Goal: Task Accomplishment & Management: Manage account settings

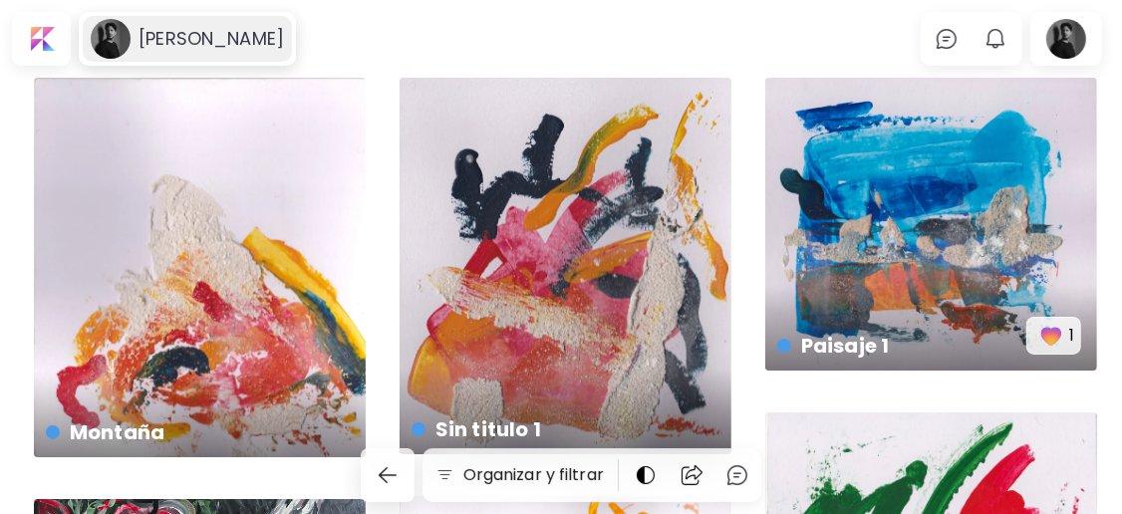
click at [159, 44] on h6 "[PERSON_NAME]" at bounding box center [211, 39] width 145 height 24
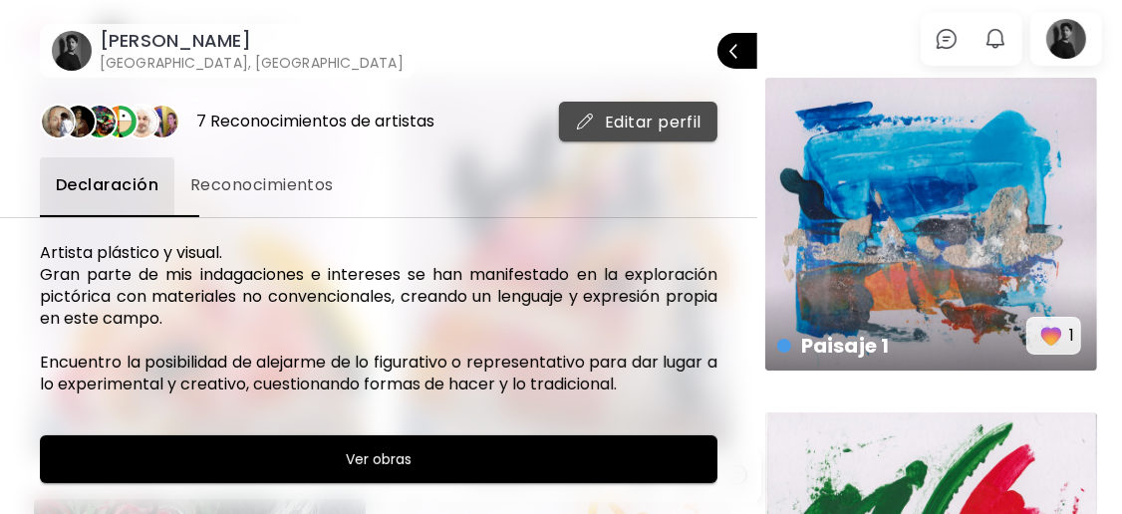
click at [603, 123] on span "Editar perfil" at bounding box center [638, 122] width 127 height 21
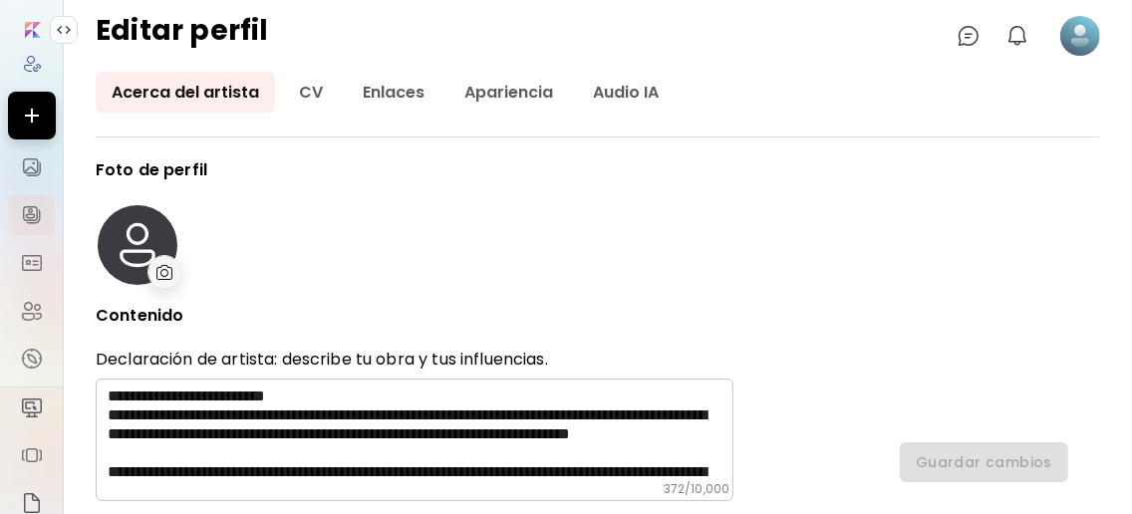
type input "********"
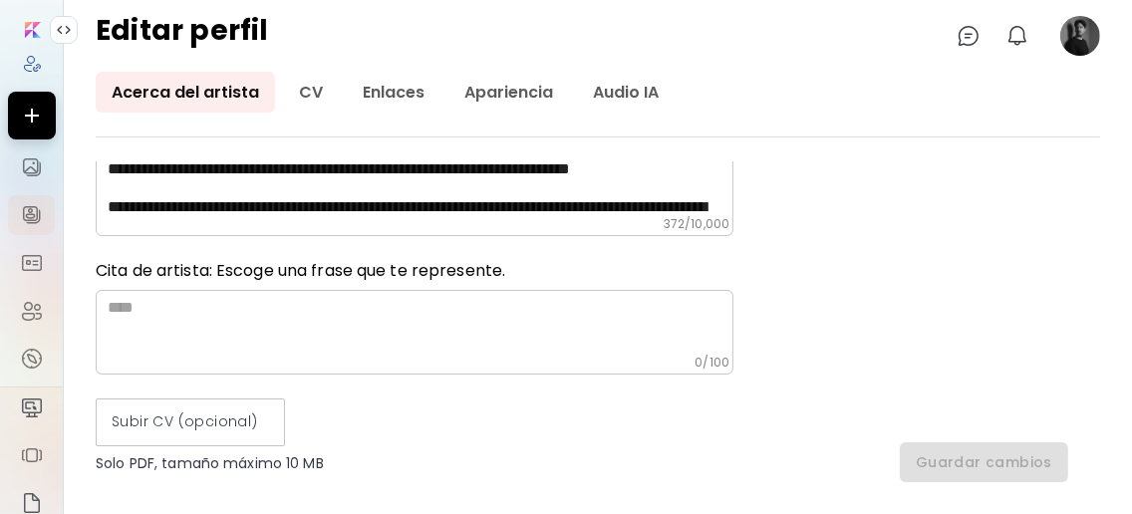
type input "******"
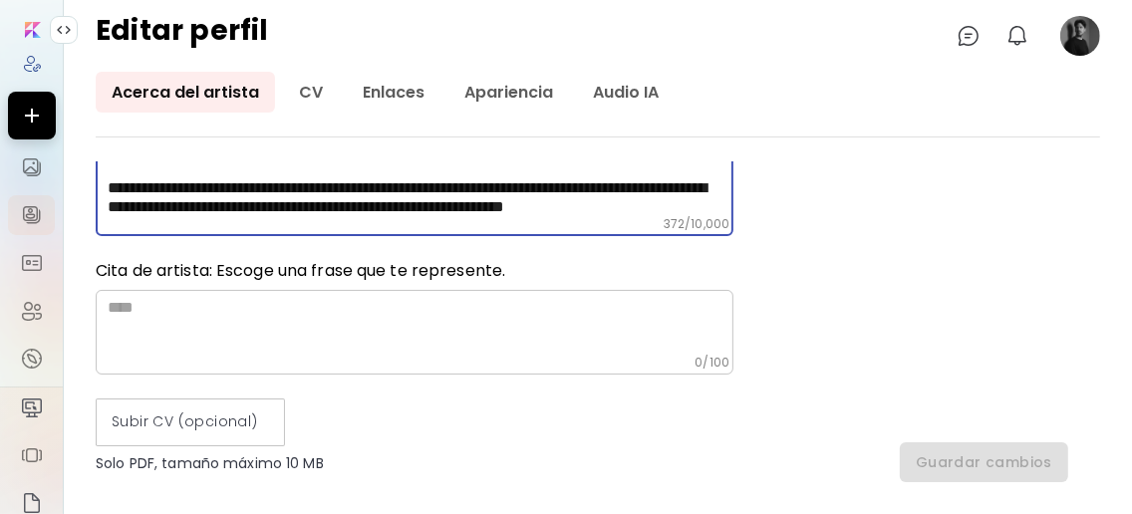
scroll to position [118, 0]
click at [250, 199] on textarea "**********" at bounding box center [421, 169] width 626 height 95
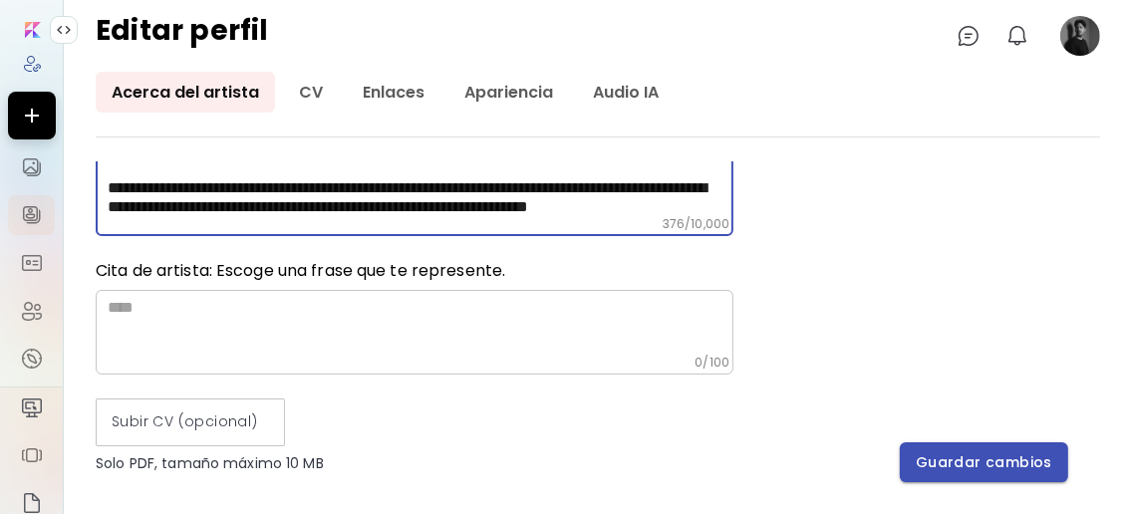
type textarea "**********"
click at [753, 448] on button "Guardar cambios" at bounding box center [984, 462] width 168 height 40
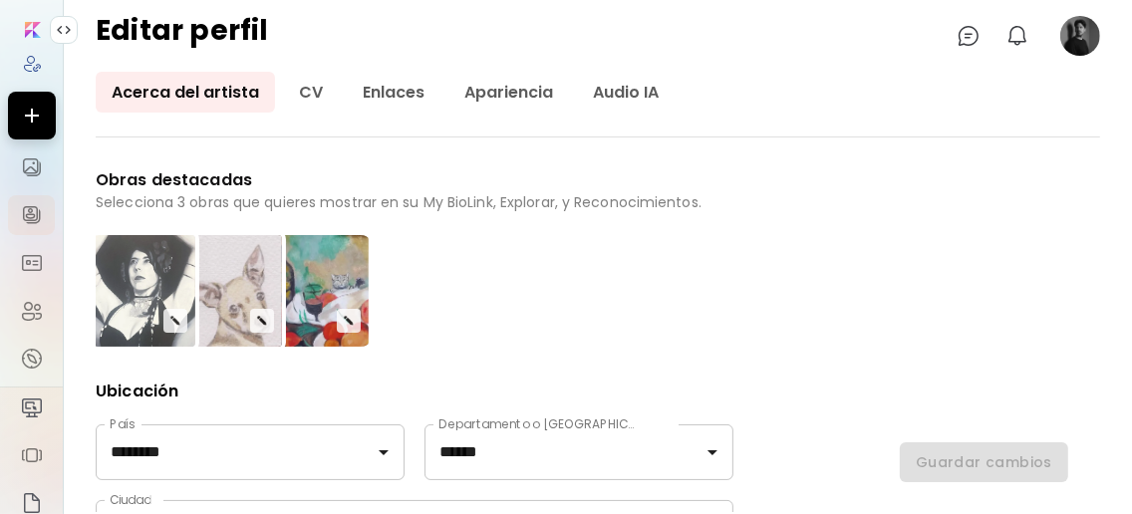
scroll to position [664, 0]
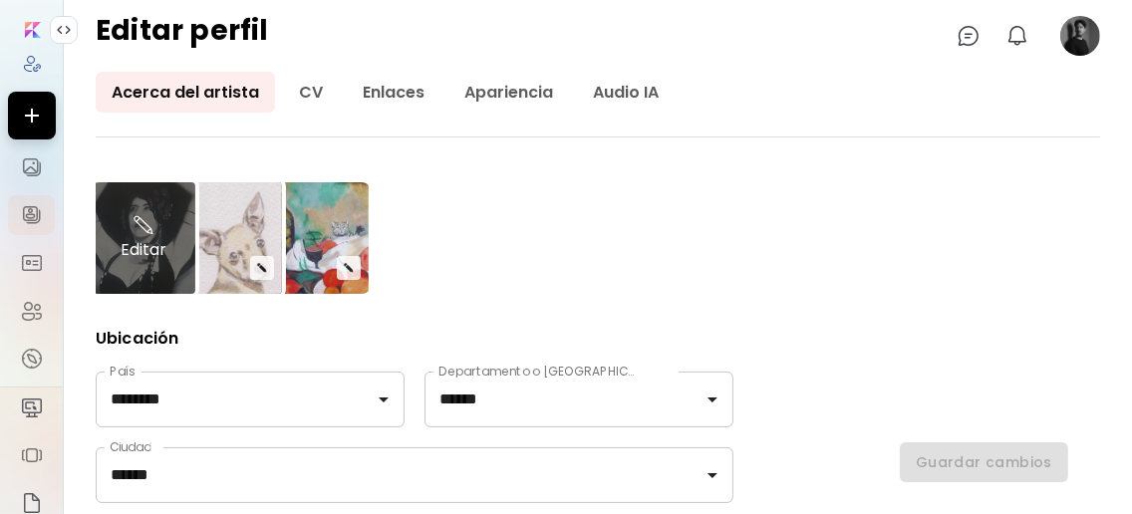
click at [171, 280] on div "Editar" at bounding box center [144, 238] width 104 height 112
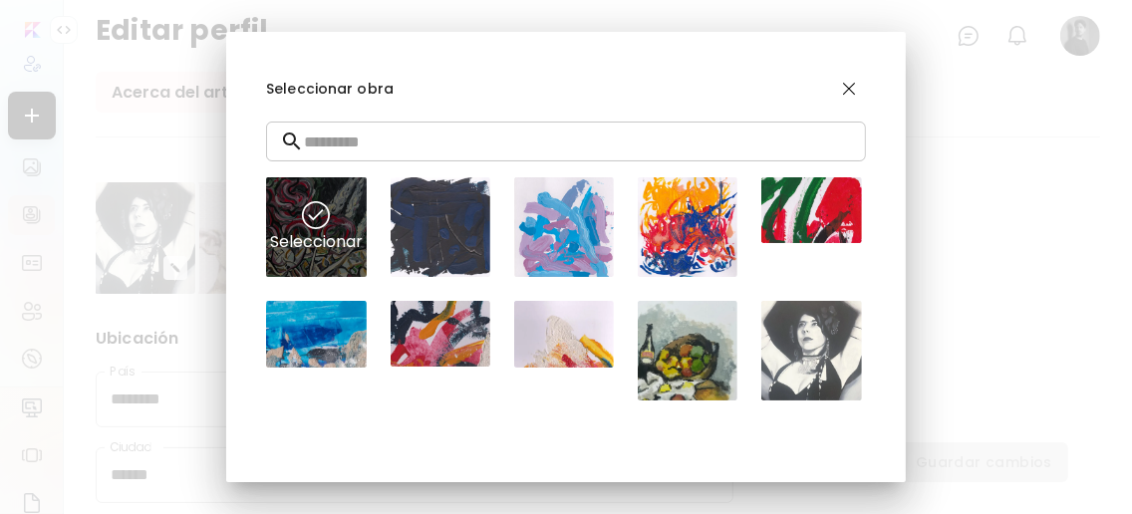
click at [336, 240] on div "Seleccionar" at bounding box center [316, 227] width 100 height 100
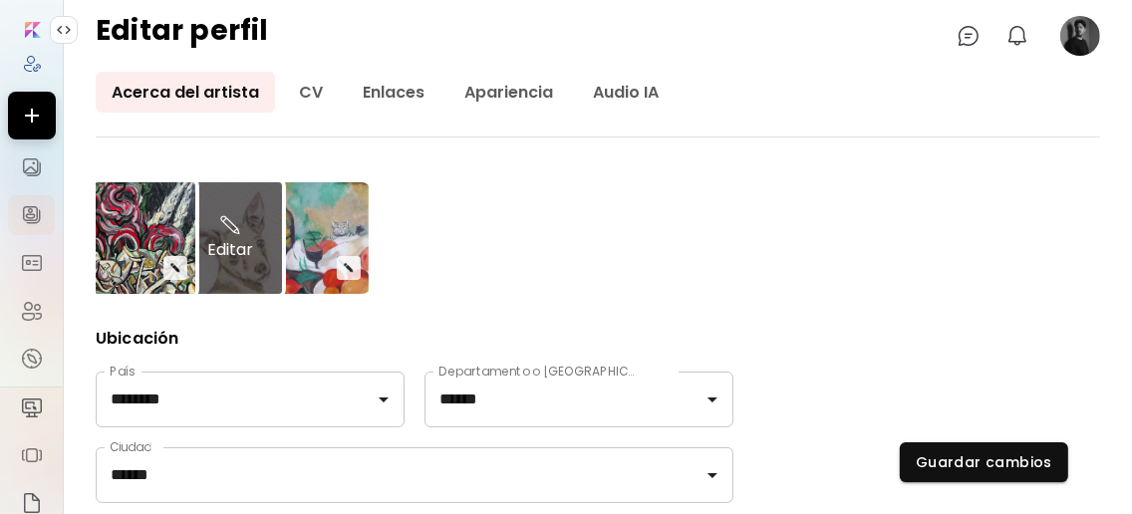
click at [262, 266] on div "Editar" at bounding box center [230, 238] width 104 height 112
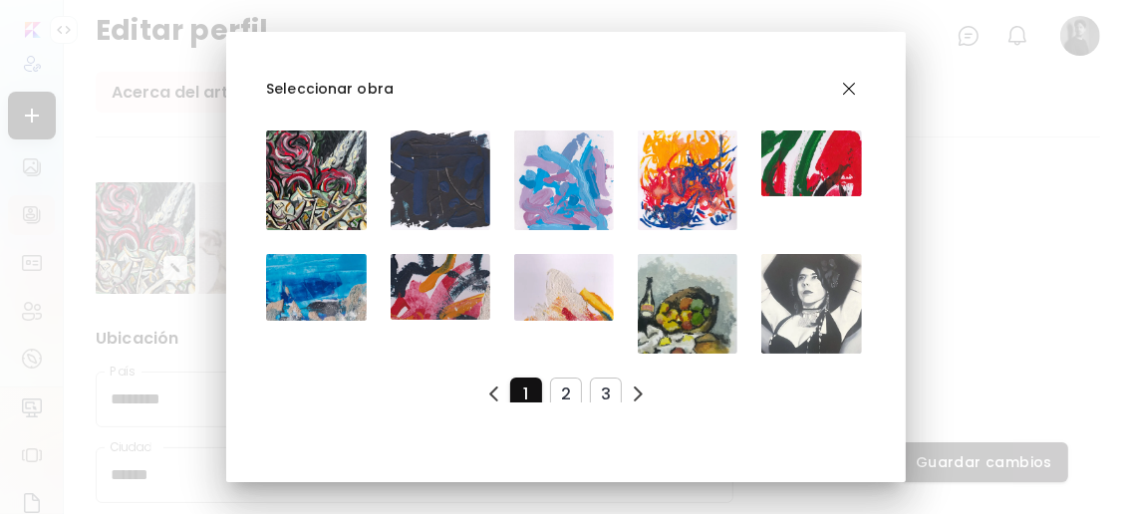
scroll to position [90, 0]
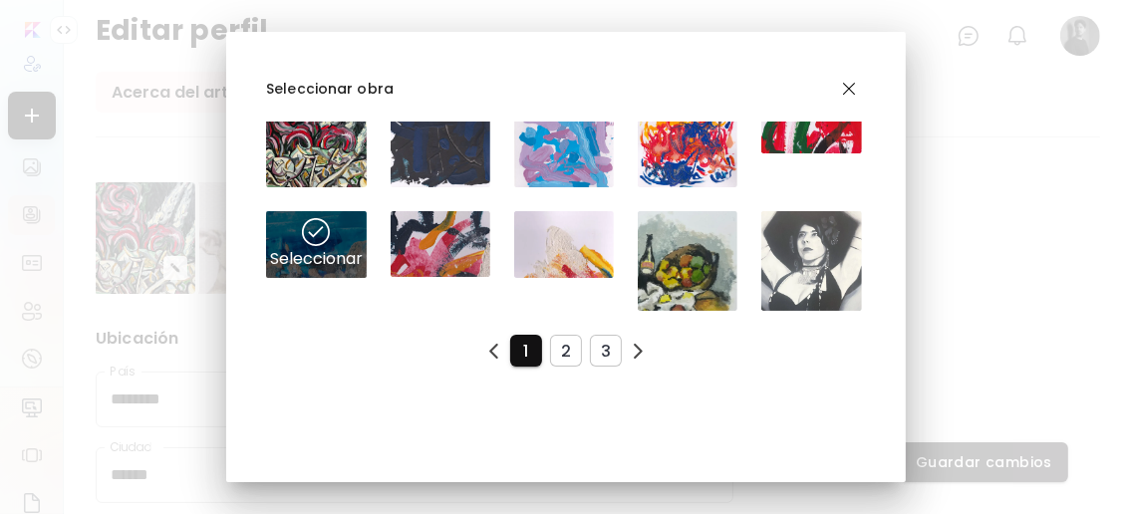
click at [343, 249] on div "Seleccionar" at bounding box center [316, 244] width 100 height 66
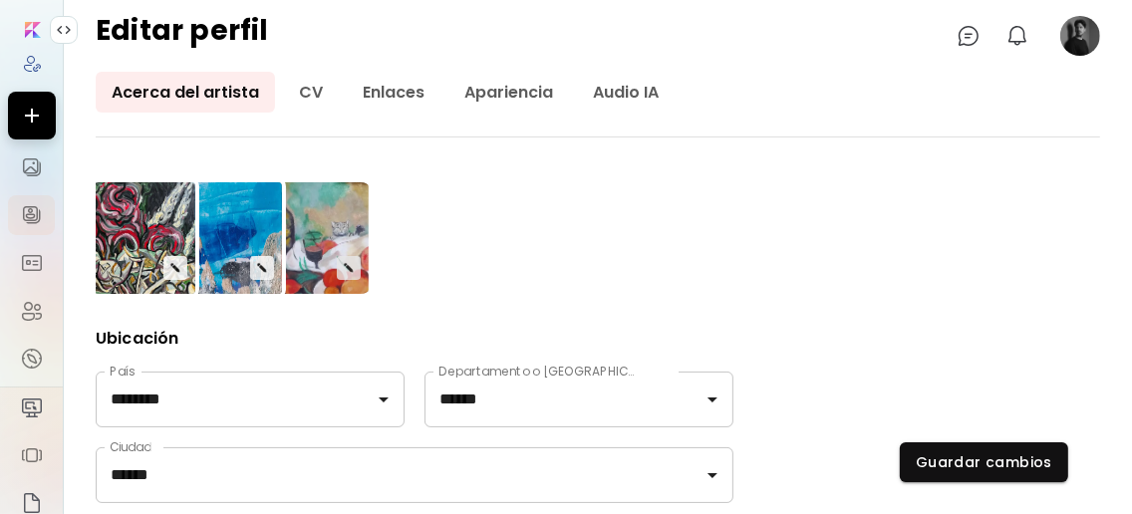
click at [349, 274] on img "button" at bounding box center [349, 268] width 12 height 12
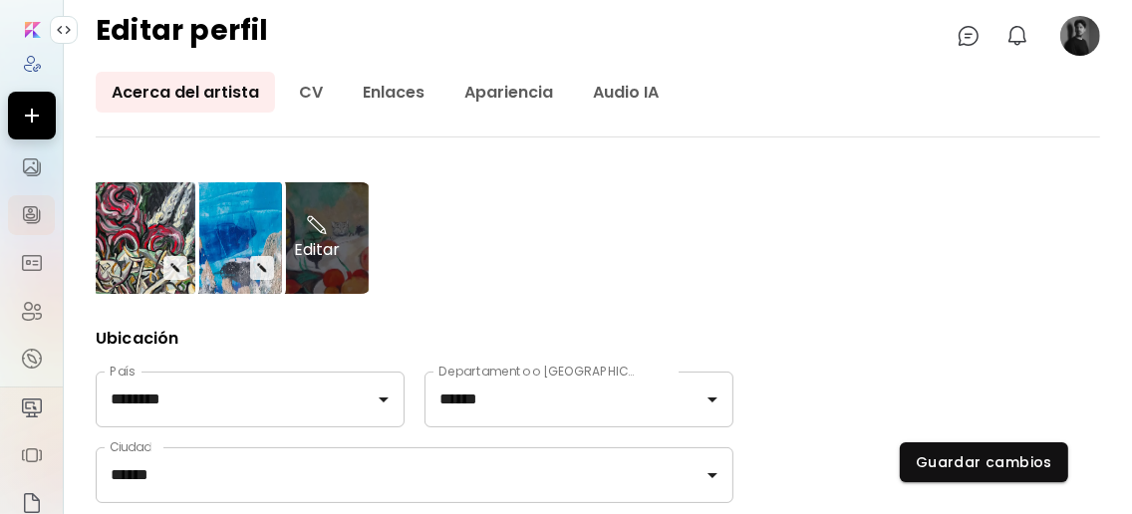
click at [351, 275] on div "Editar" at bounding box center [317, 238] width 104 height 112
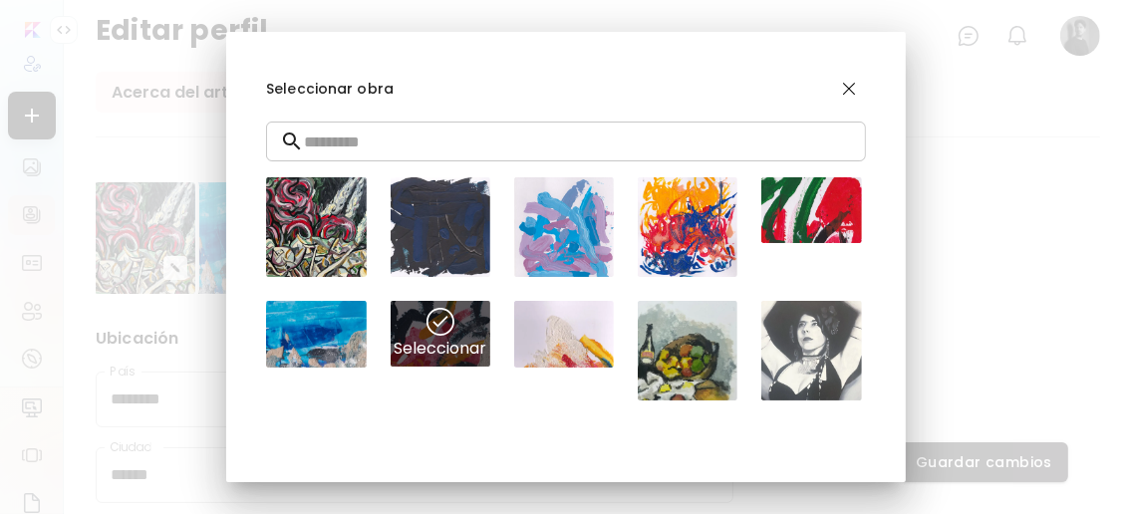
click at [454, 341] on div "Seleccionar" at bounding box center [441, 334] width 100 height 66
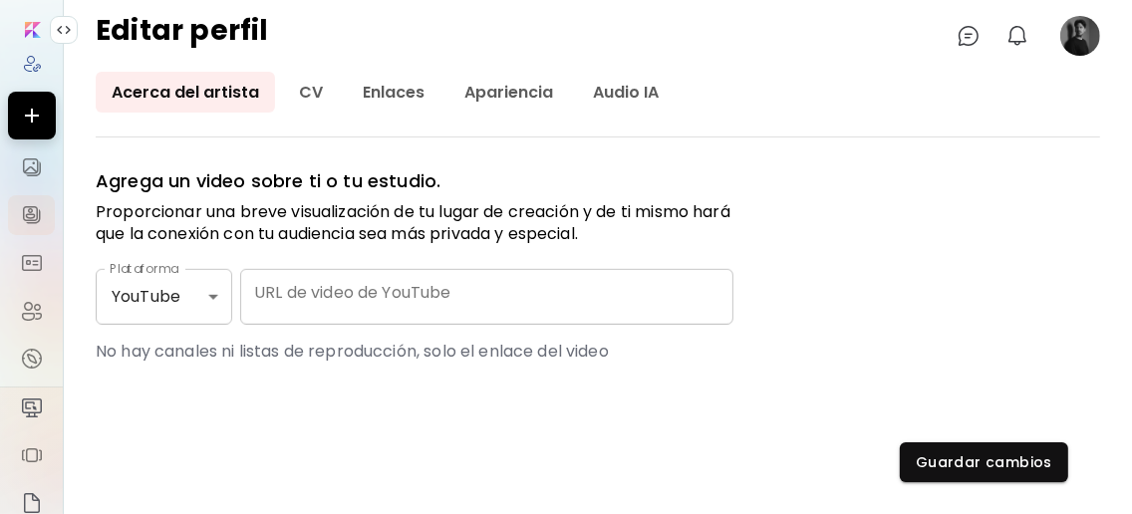
scroll to position [1140, 0]
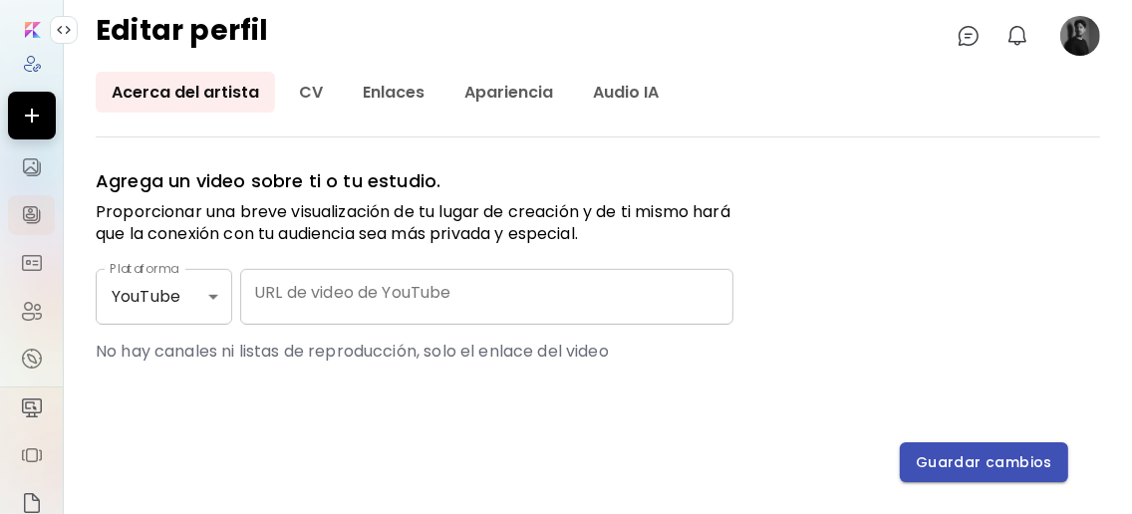
click at [753, 460] on span "Guardar cambios" at bounding box center [984, 462] width 137 height 21
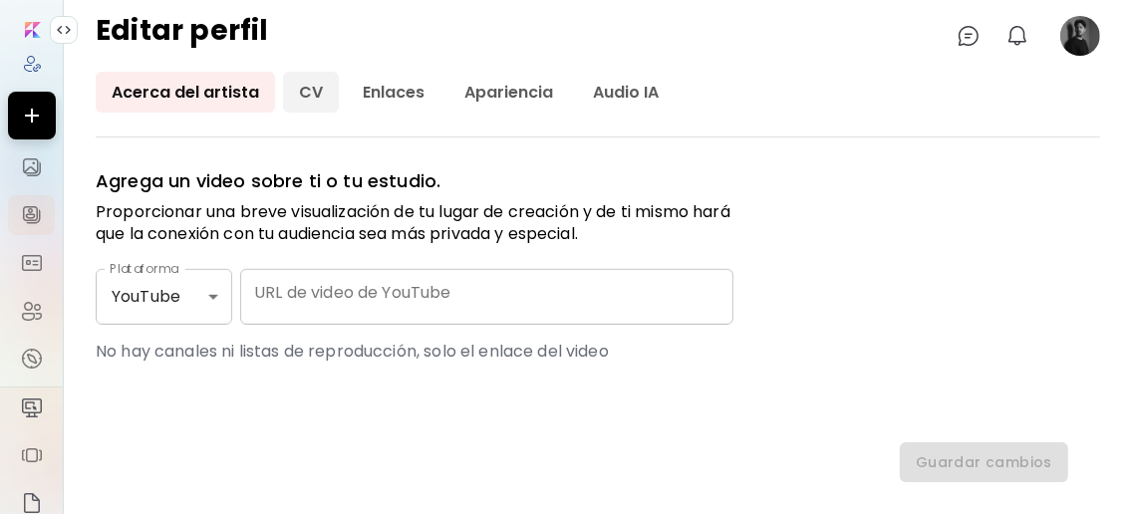
click at [306, 97] on link "CV" at bounding box center [311, 92] width 56 height 41
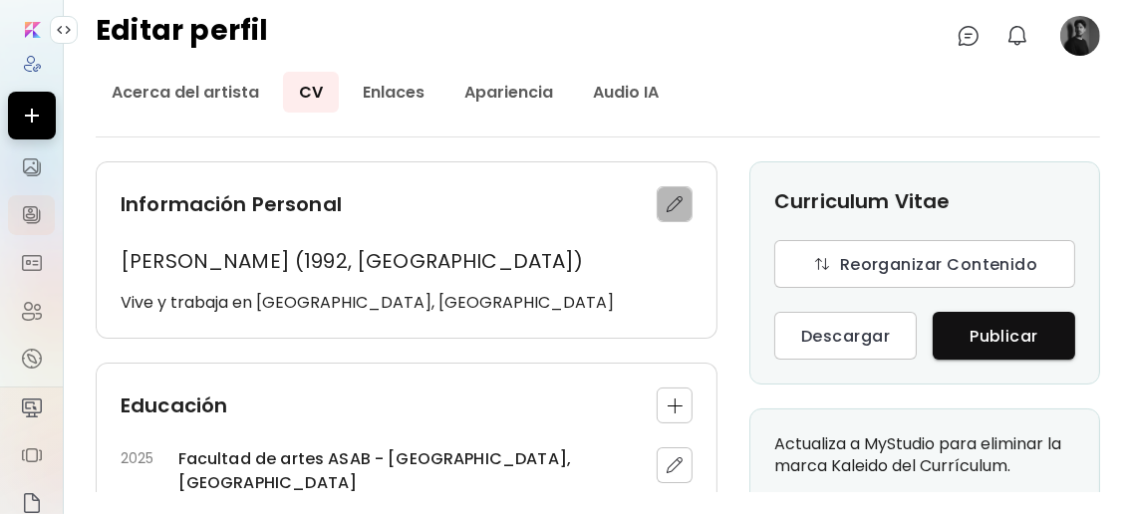
click at [674, 207] on img "button" at bounding box center [675, 204] width 20 height 20
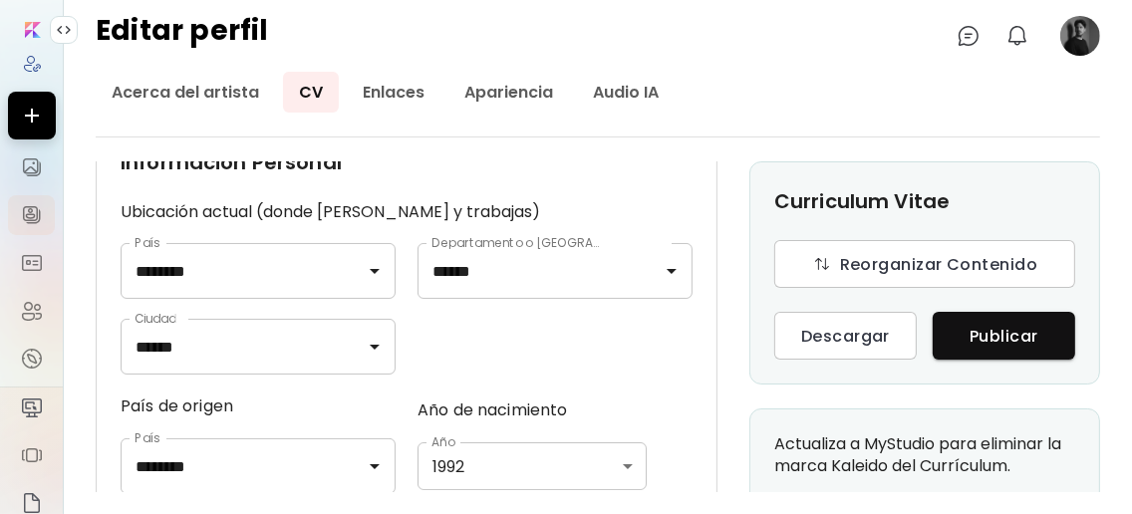
scroll to position [132, 0]
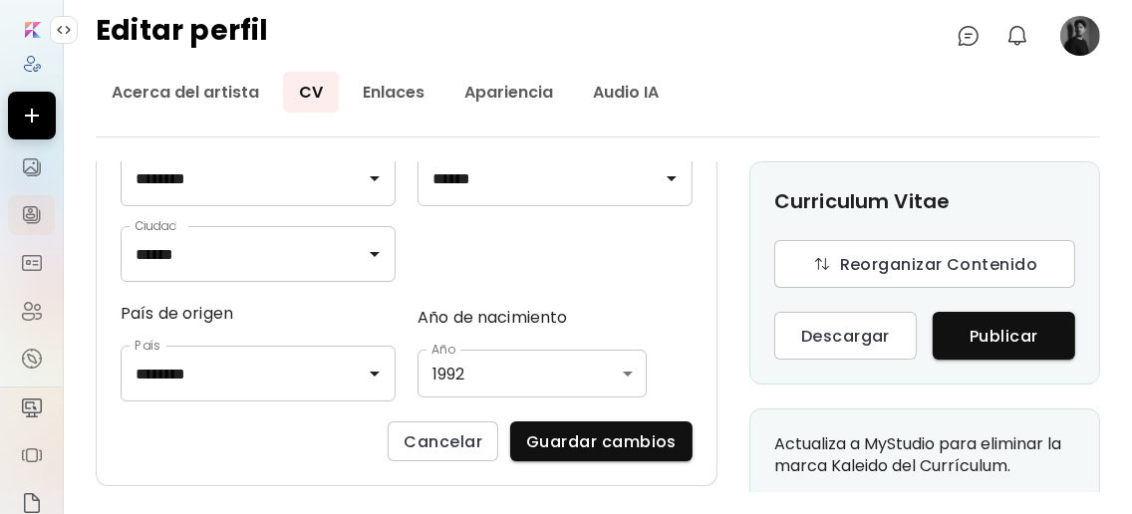
click at [621, 381] on body "Editar perfil 0 0 Acerca del artista CV Enlaces Apariencia Audio IA Información…" at bounding box center [566, 257] width 1132 height 514
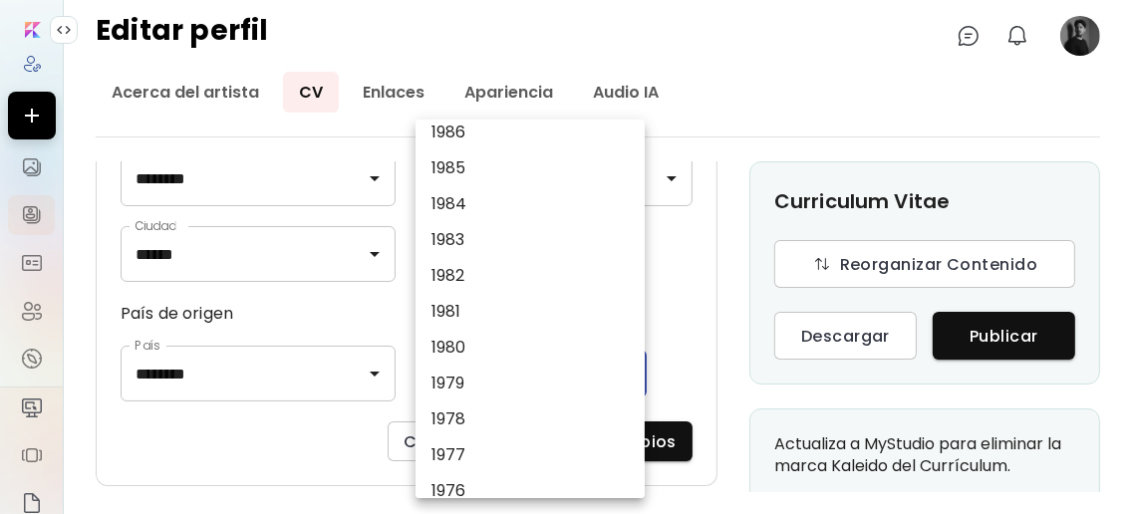
scroll to position [1462, 0]
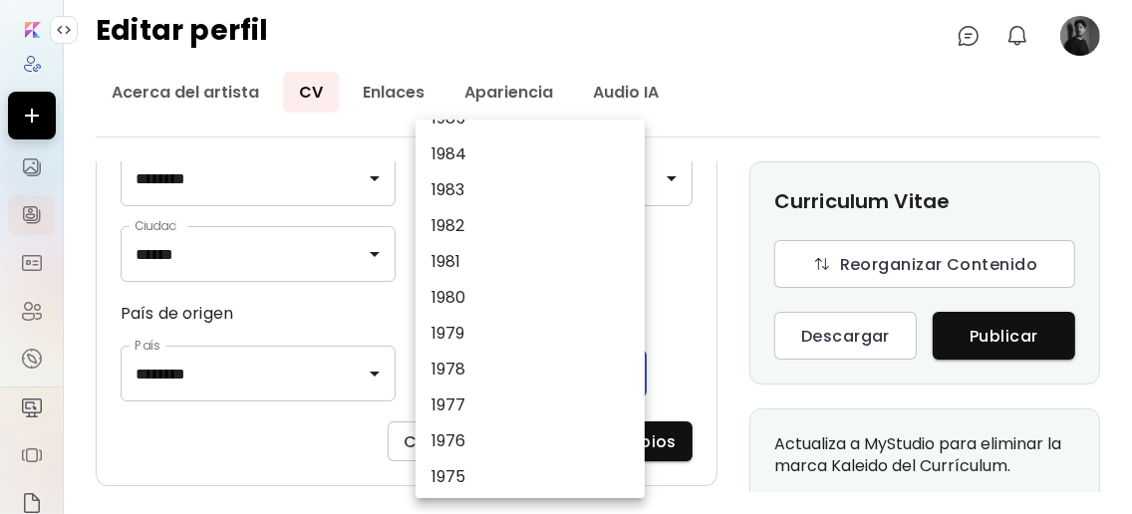
click at [729, 264] on div at bounding box center [566, 257] width 1132 height 514
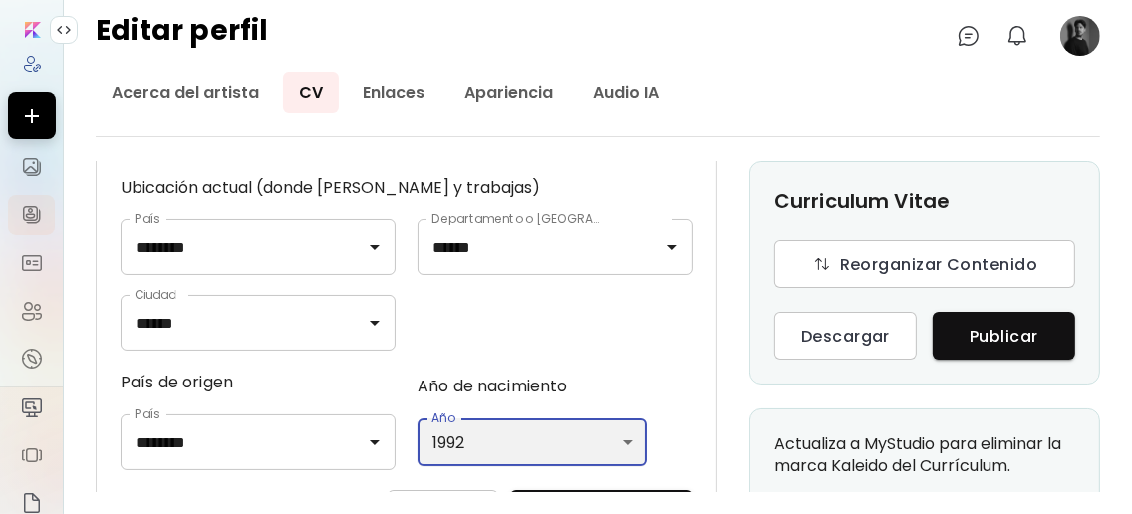
scroll to position [0, 0]
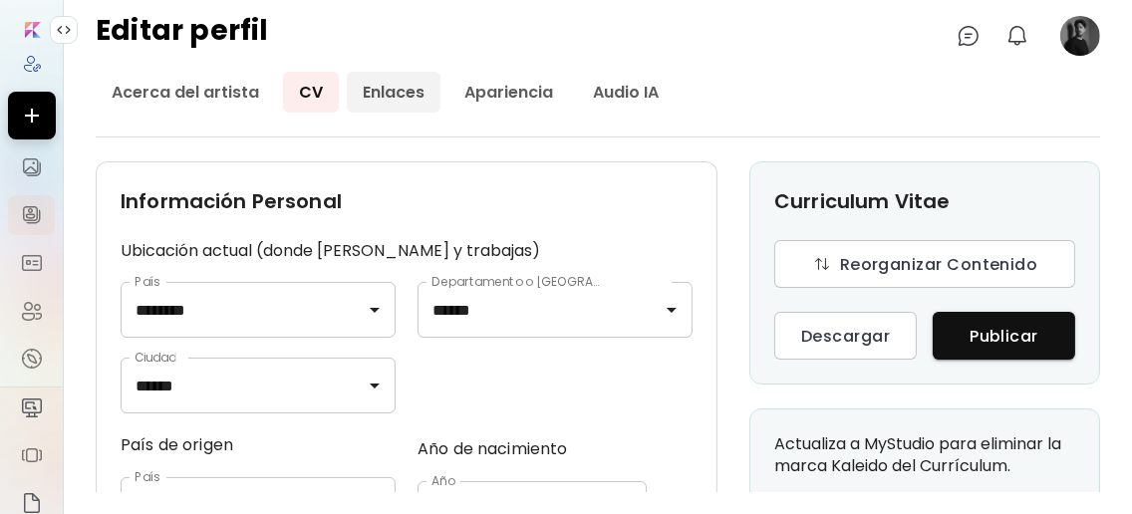
click at [423, 100] on link "Enlaces" at bounding box center [394, 92] width 94 height 41
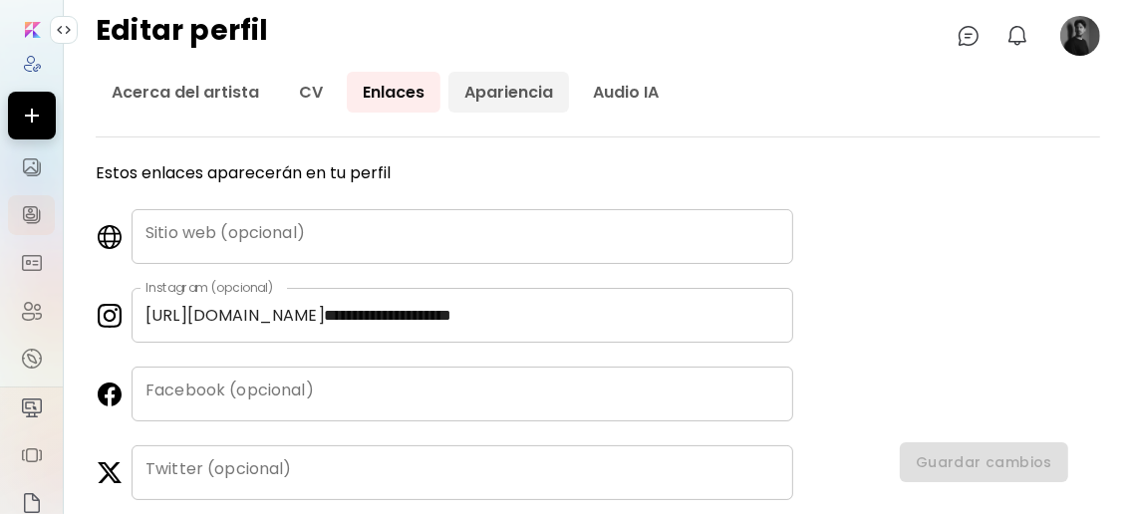
click at [512, 94] on link "Apariencia" at bounding box center [508, 92] width 121 height 41
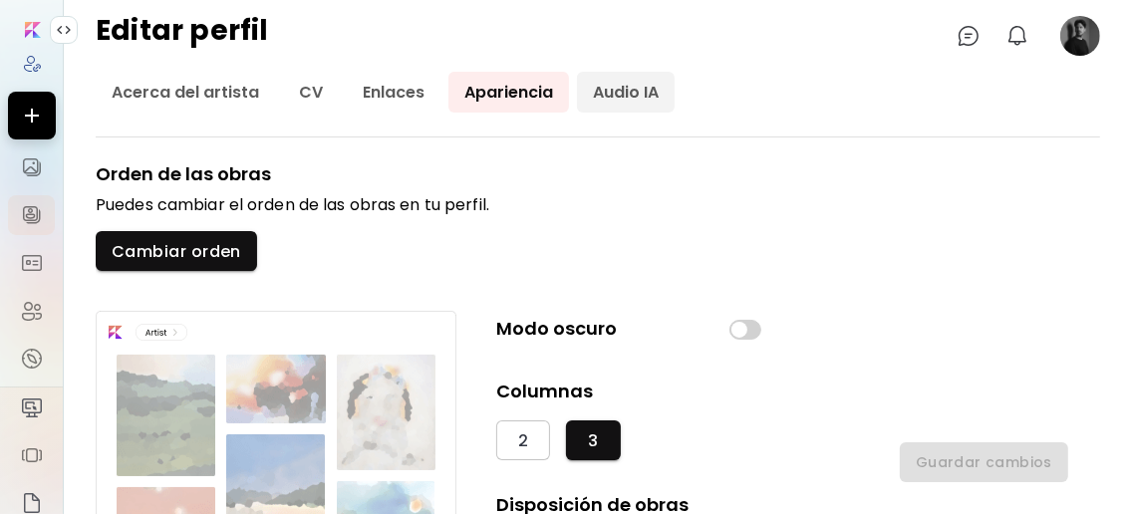
click at [610, 86] on link "Audio IA" at bounding box center [626, 92] width 98 height 41
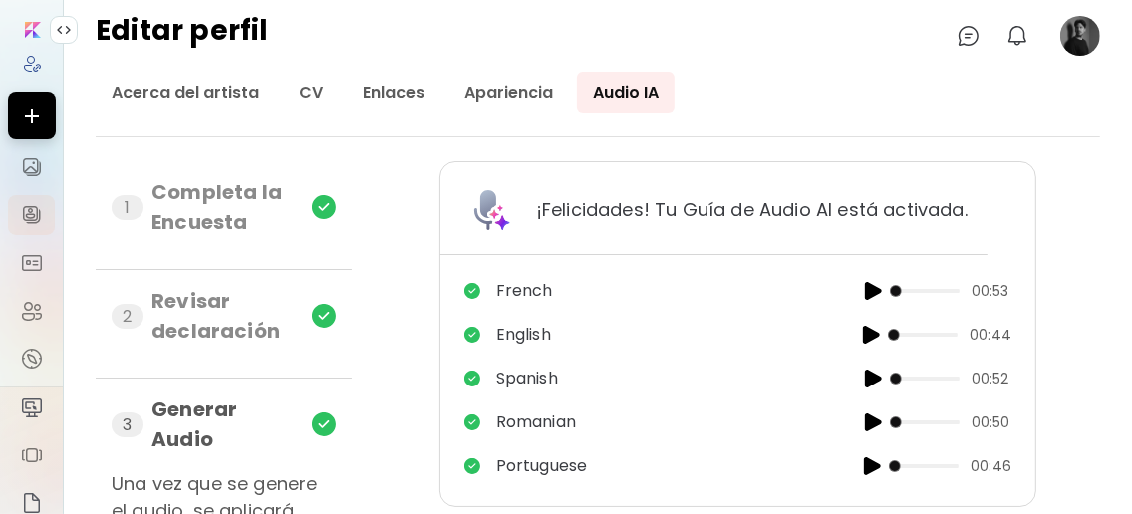
scroll to position [61, 0]
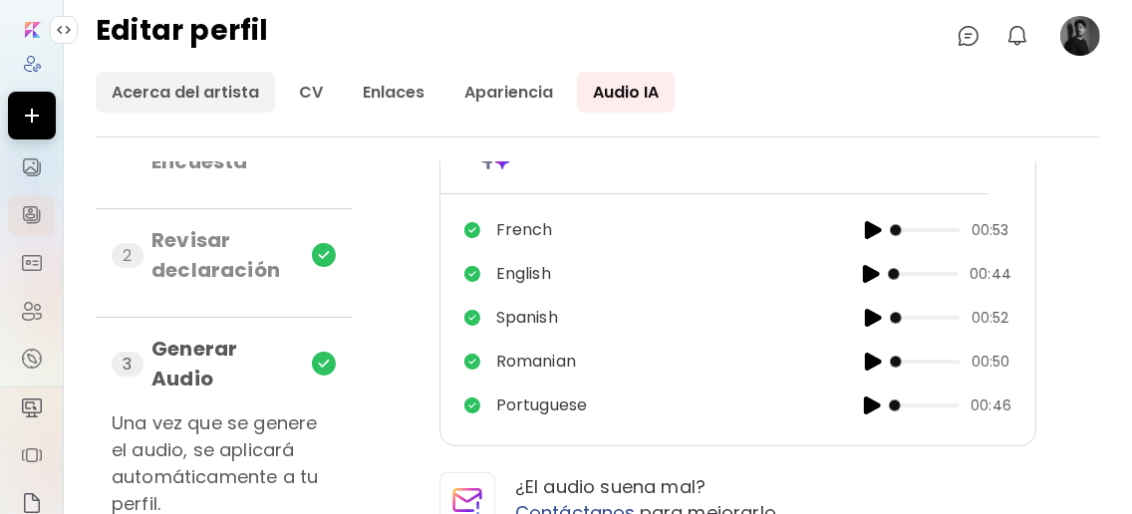
click at [235, 92] on link "Acerca del artista" at bounding box center [185, 92] width 179 height 41
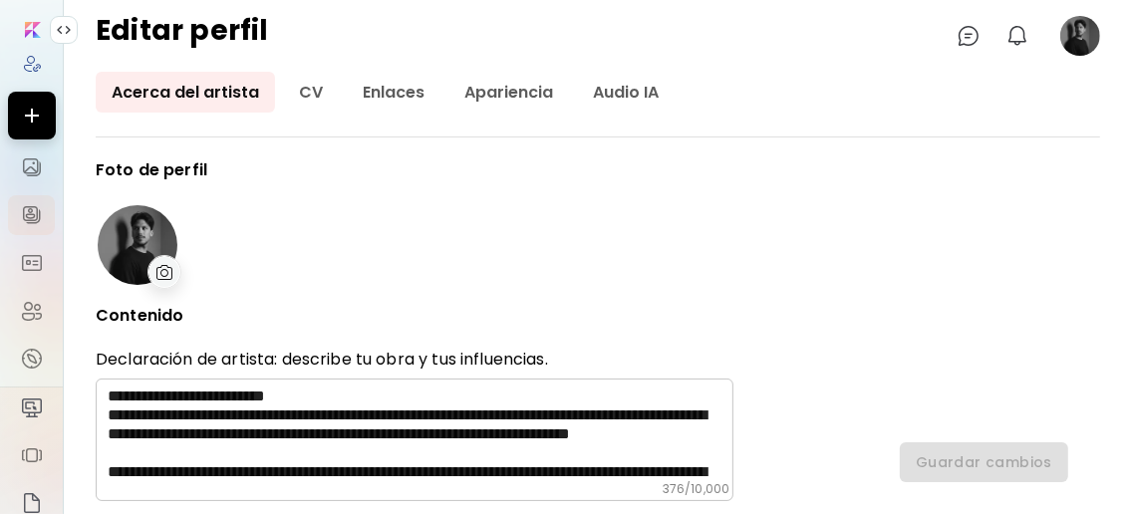
type input "********"
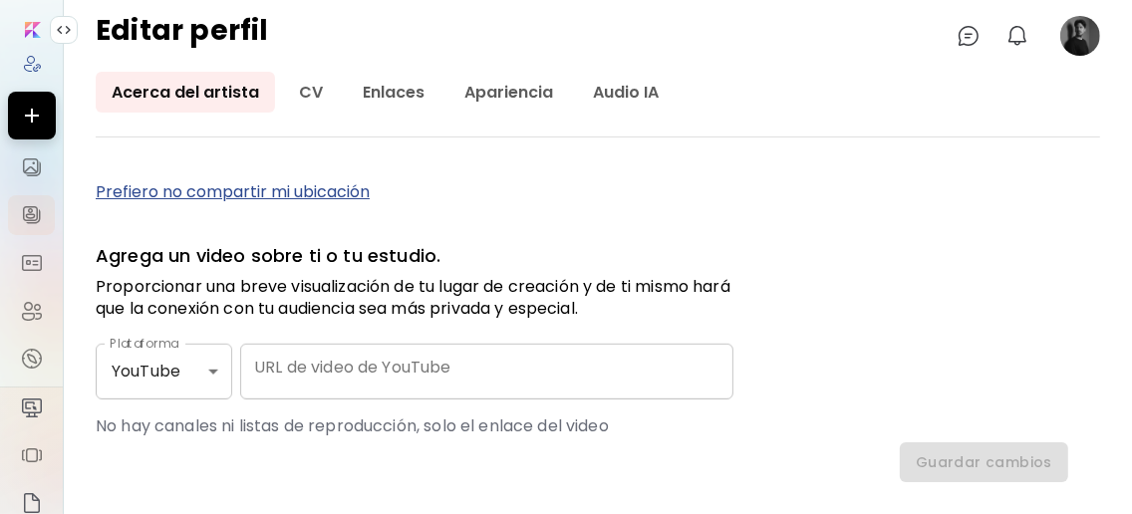
scroll to position [874, 0]
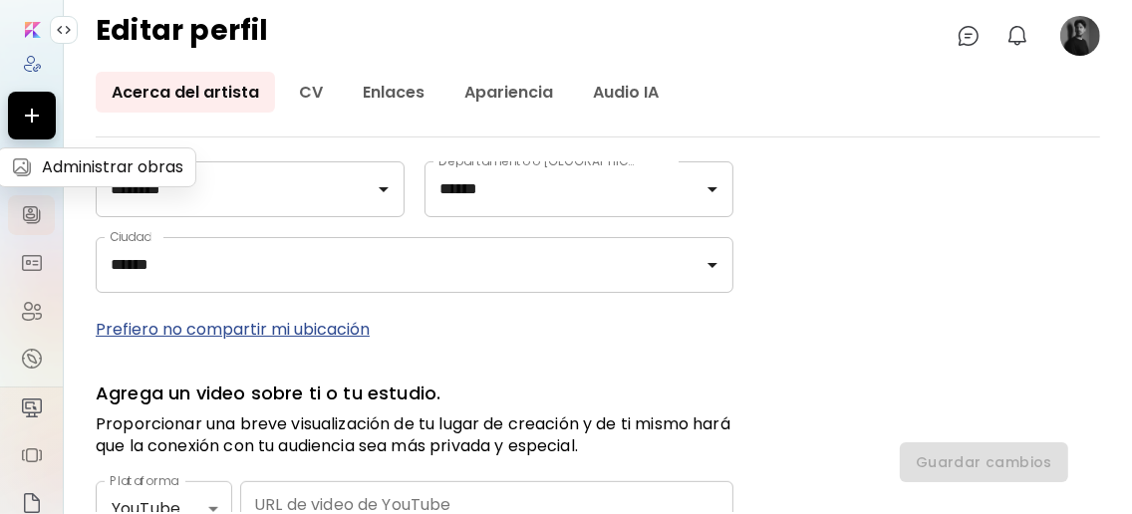
click at [24, 166] on img at bounding box center [32, 167] width 24 height 24
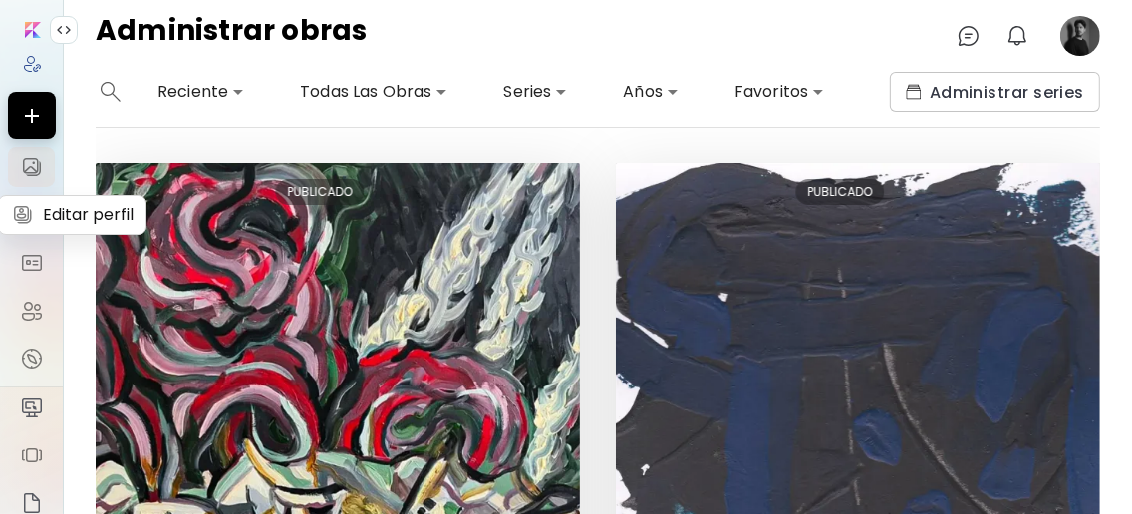
click at [26, 217] on img at bounding box center [32, 215] width 24 height 24
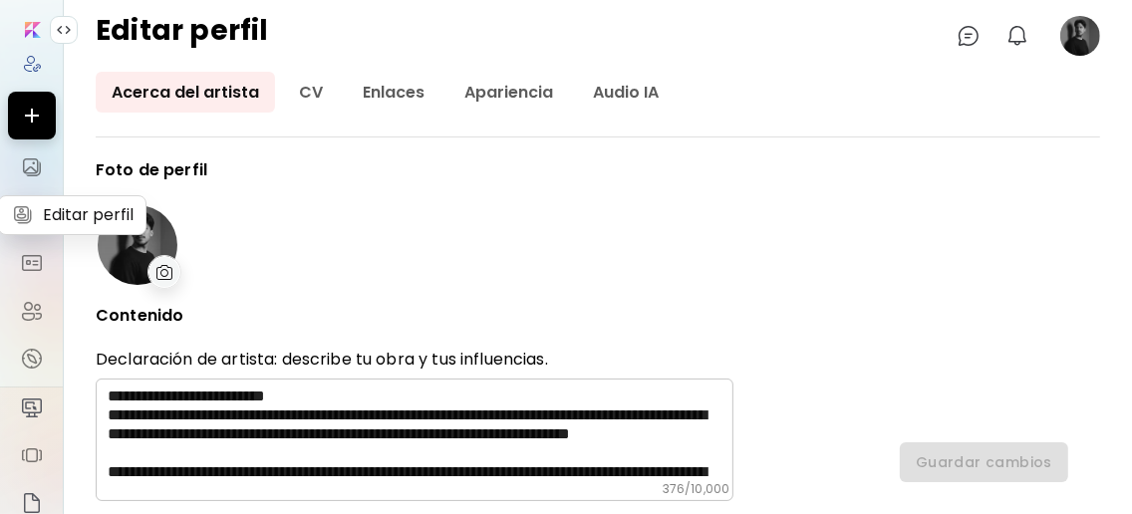
type input "********"
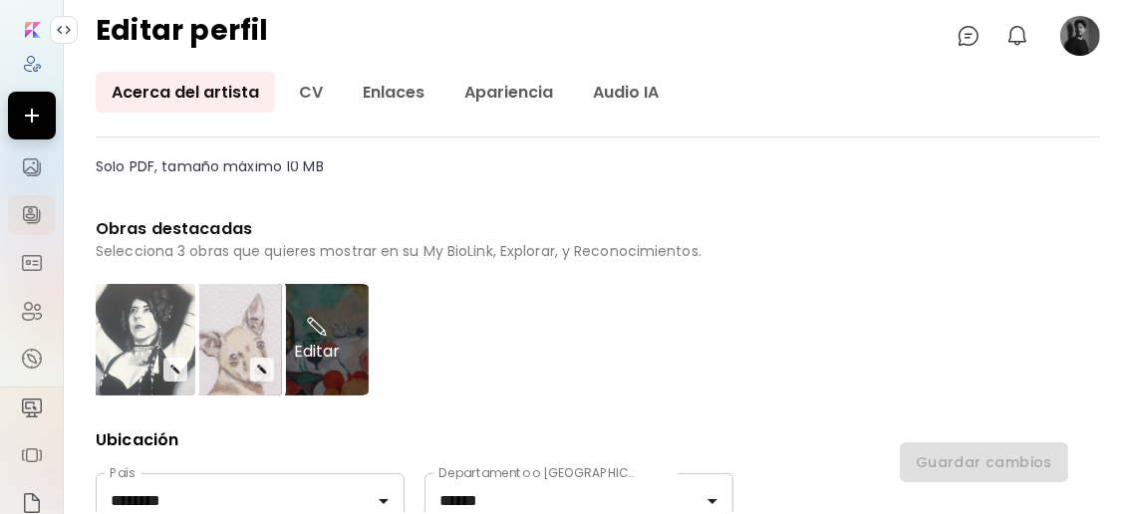
scroll to position [531, 0]
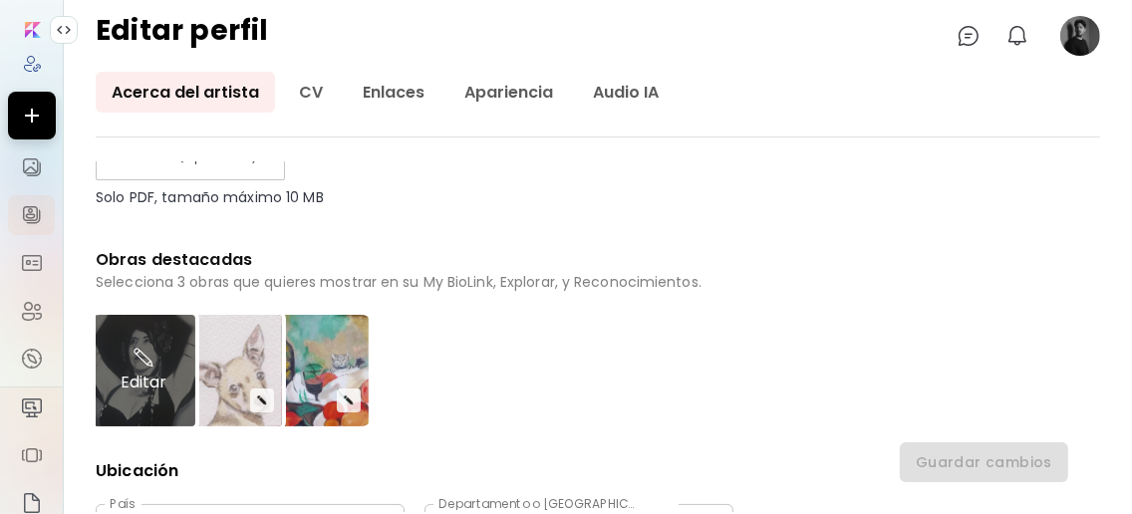
click at [172, 411] on div "Editar" at bounding box center [144, 371] width 104 height 112
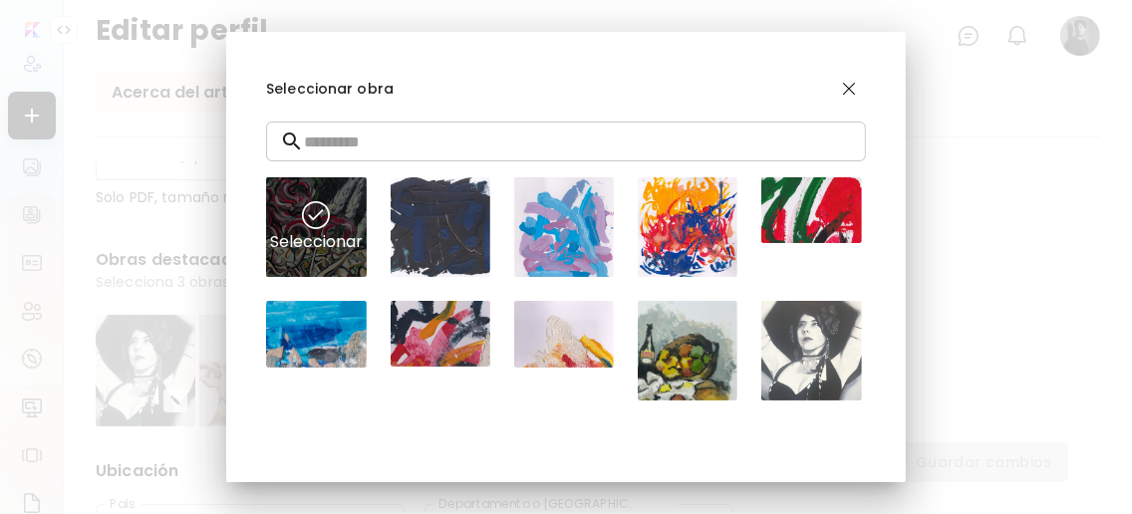
click at [322, 237] on div "Seleccionar" at bounding box center [316, 227] width 100 height 100
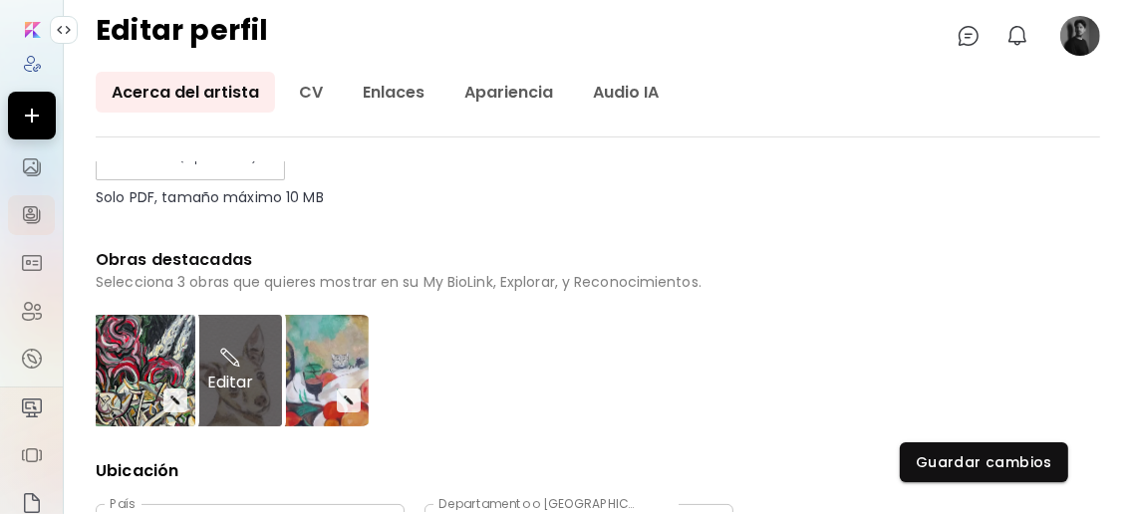
click at [269, 403] on div "Editar" at bounding box center [230, 371] width 104 height 112
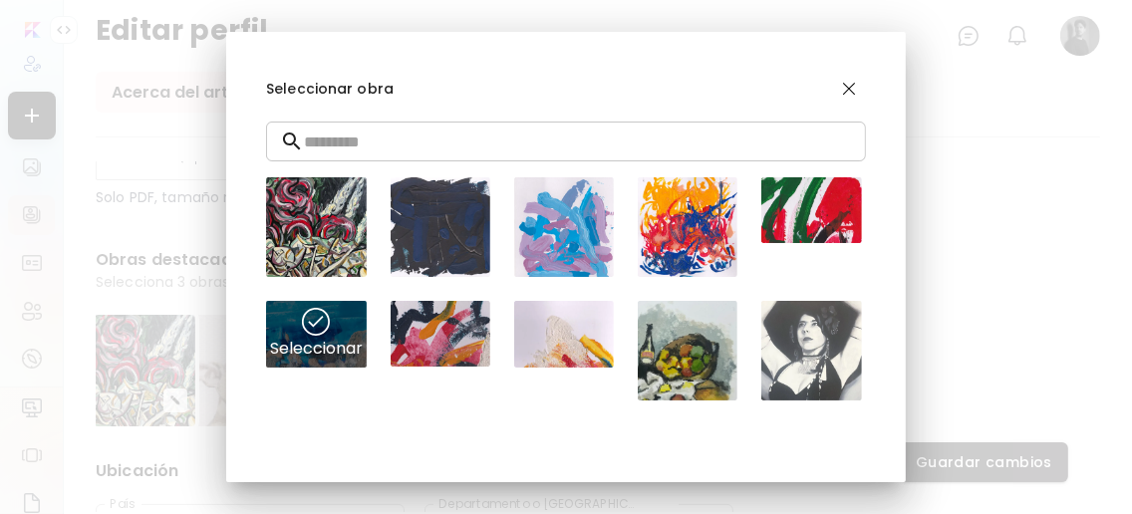
click at [329, 342] on div "Seleccionar" at bounding box center [316, 334] width 100 height 66
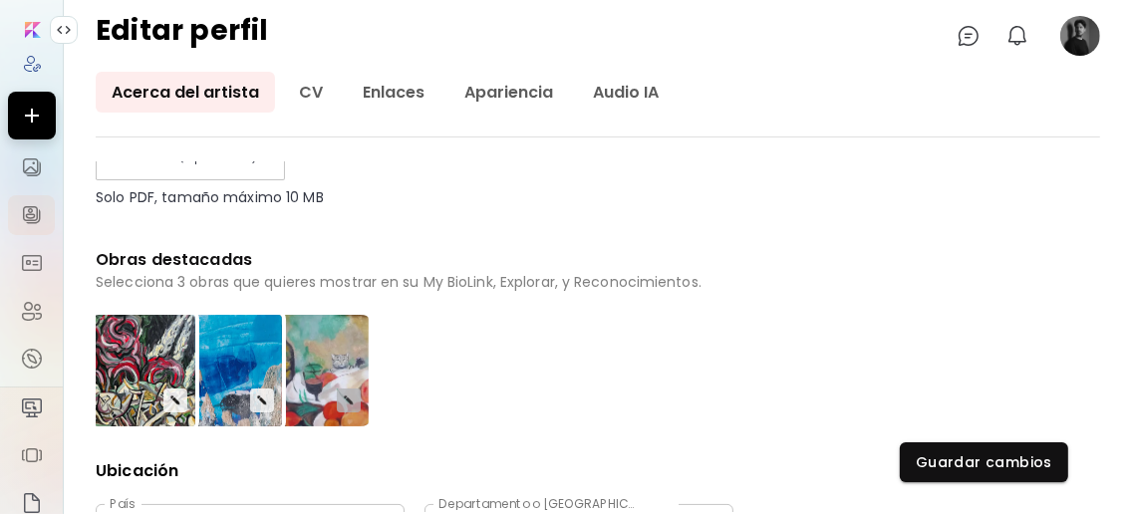
click at [351, 404] on button "button" at bounding box center [349, 401] width 24 height 24
click at [349, 407] on img "button" at bounding box center [349, 401] width 12 height 12
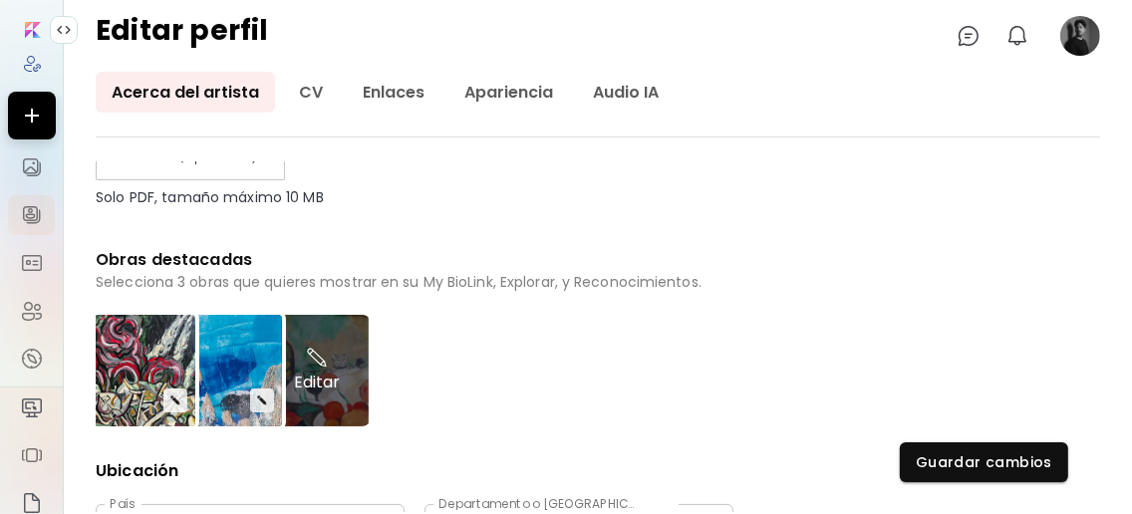
click at [353, 400] on div "Editar" at bounding box center [317, 371] width 104 height 112
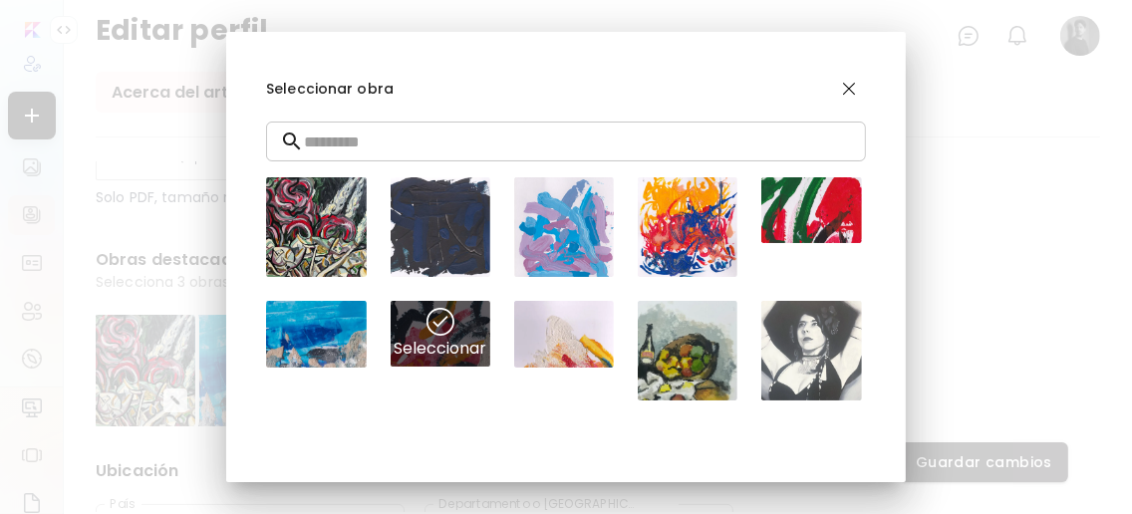
click at [413, 349] on div "Seleccionar" at bounding box center [441, 334] width 100 height 66
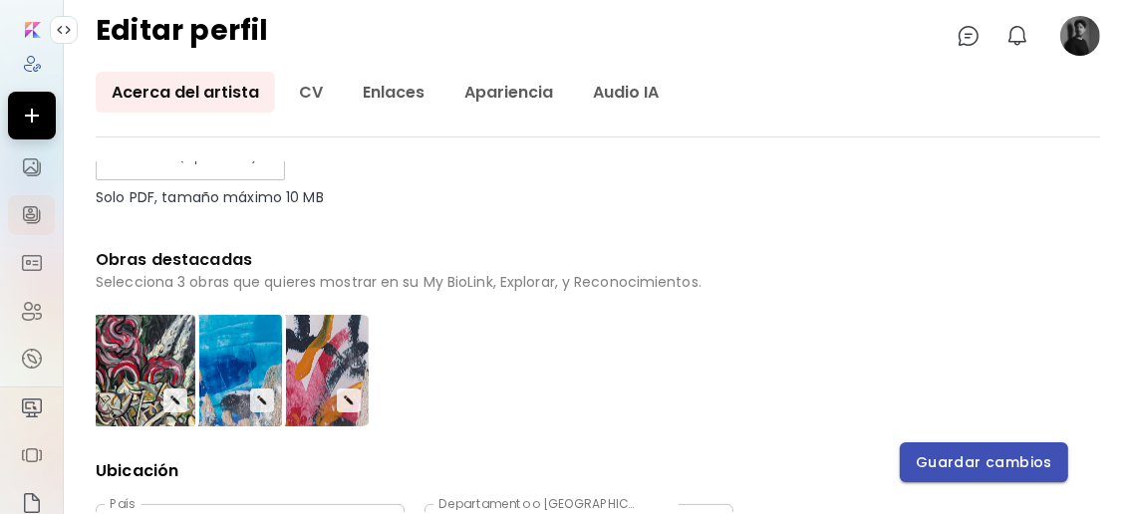
click at [753, 464] on span "Guardar cambios" at bounding box center [984, 462] width 137 height 21
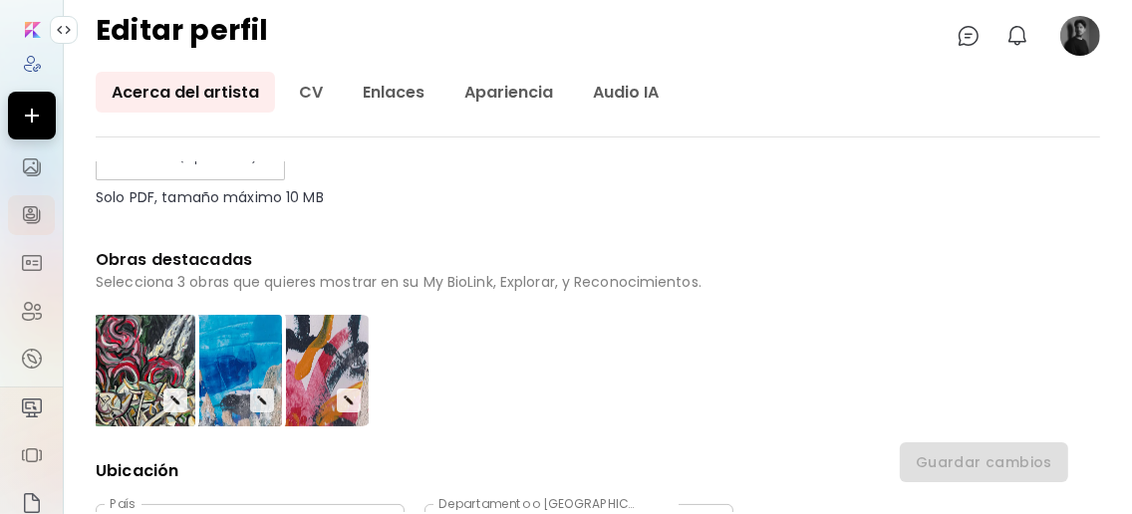
click at [753, 38] on image at bounding box center [1080, 36] width 40 height 40
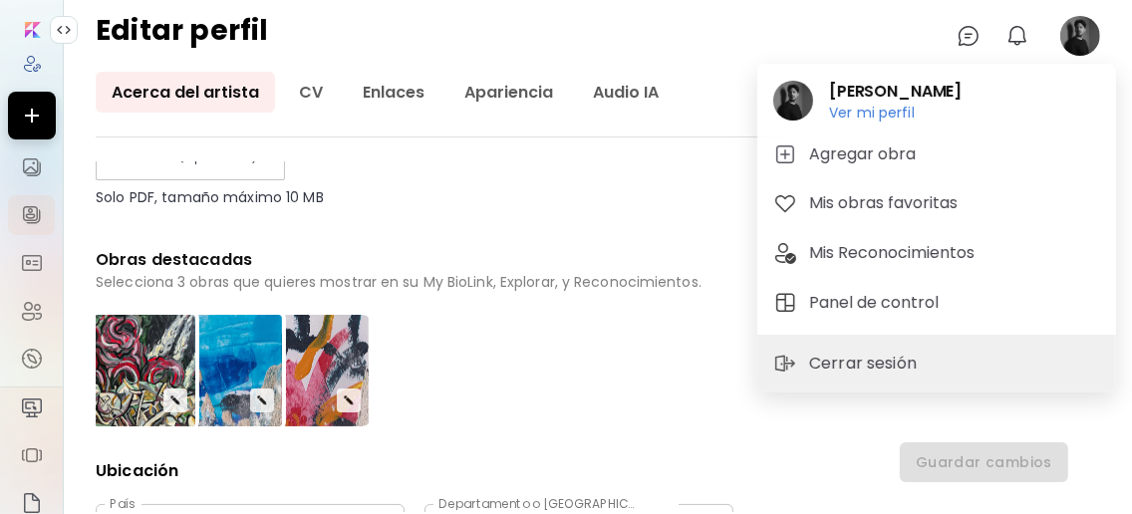
click at [23, 168] on div at bounding box center [566, 257] width 1132 height 514
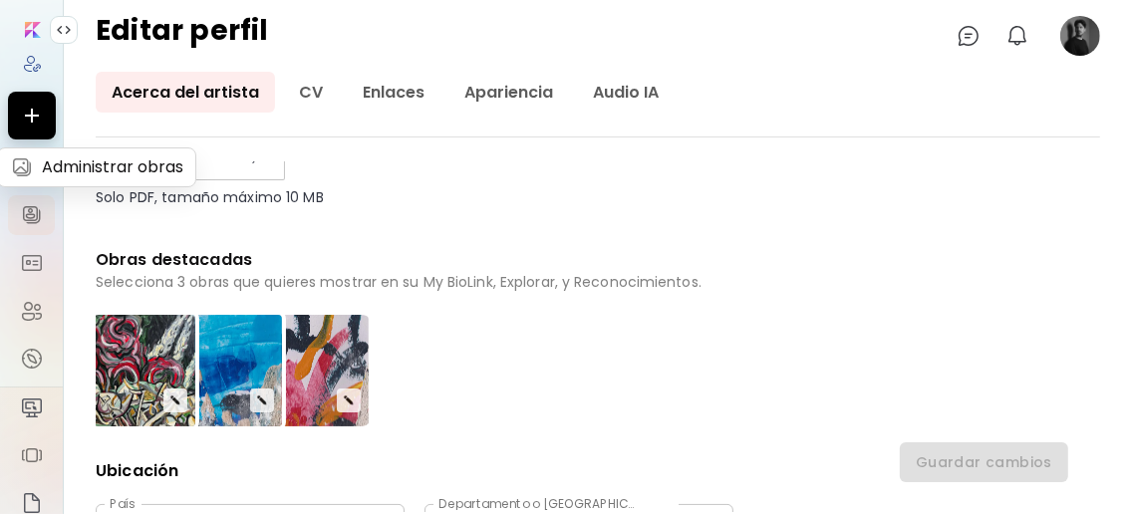
click at [21, 153] on link at bounding box center [31, 167] width 47 height 40
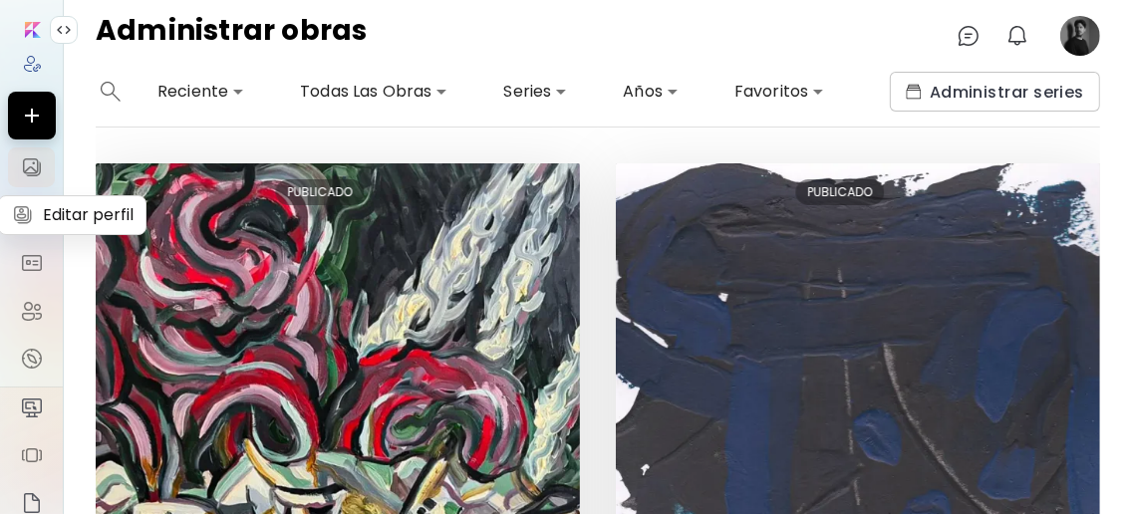
click at [23, 205] on img at bounding box center [32, 215] width 24 height 24
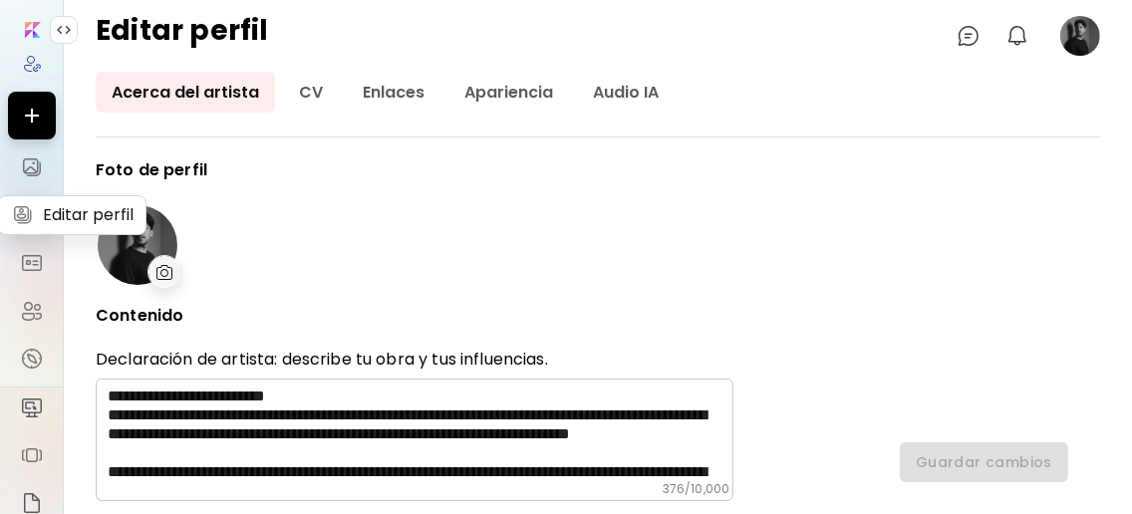
type input "********"
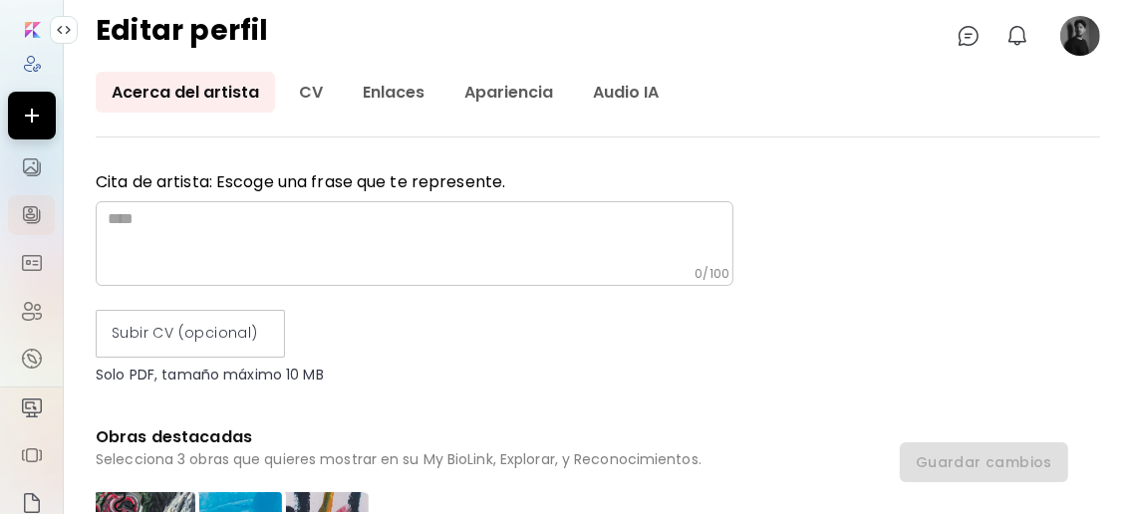
scroll to position [664, 0]
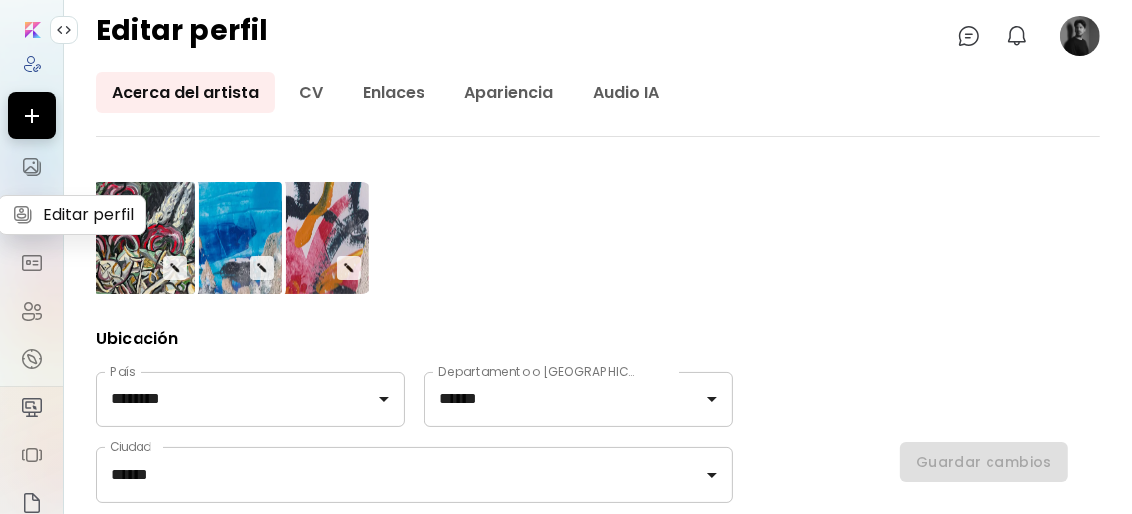
click at [32, 213] on img at bounding box center [32, 215] width 24 height 24
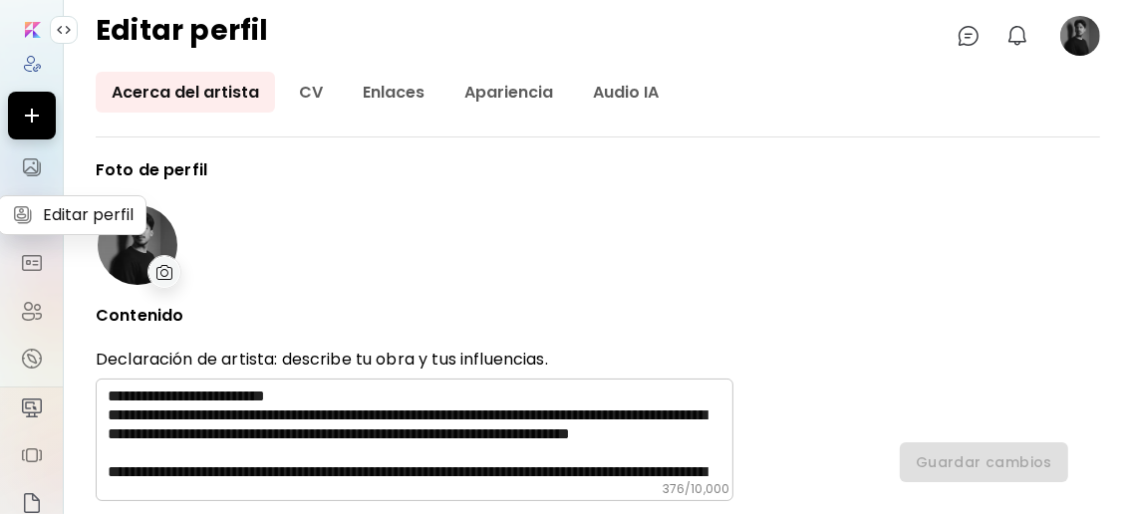
type input "********"
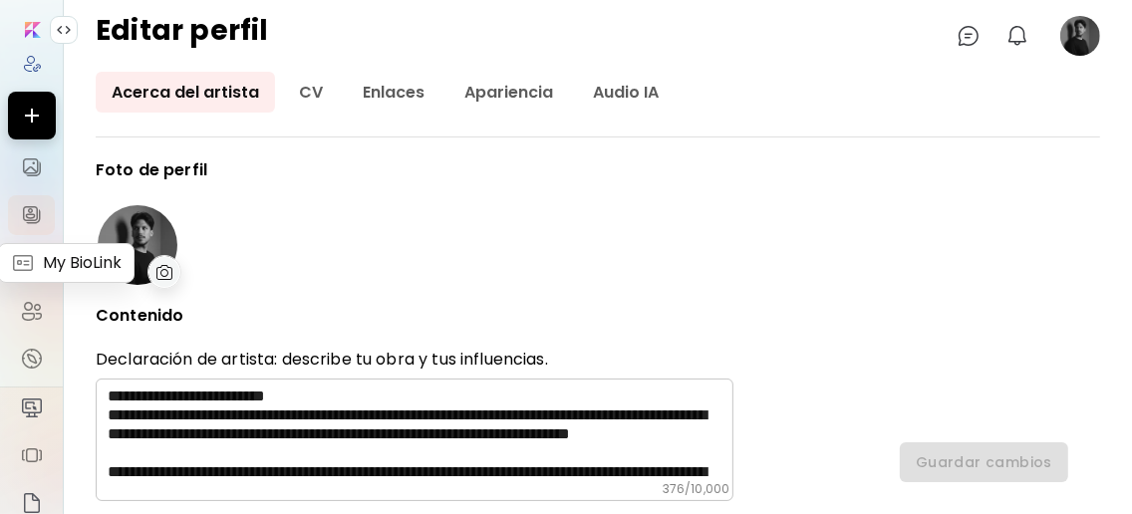
click at [24, 267] on img at bounding box center [32, 263] width 24 height 24
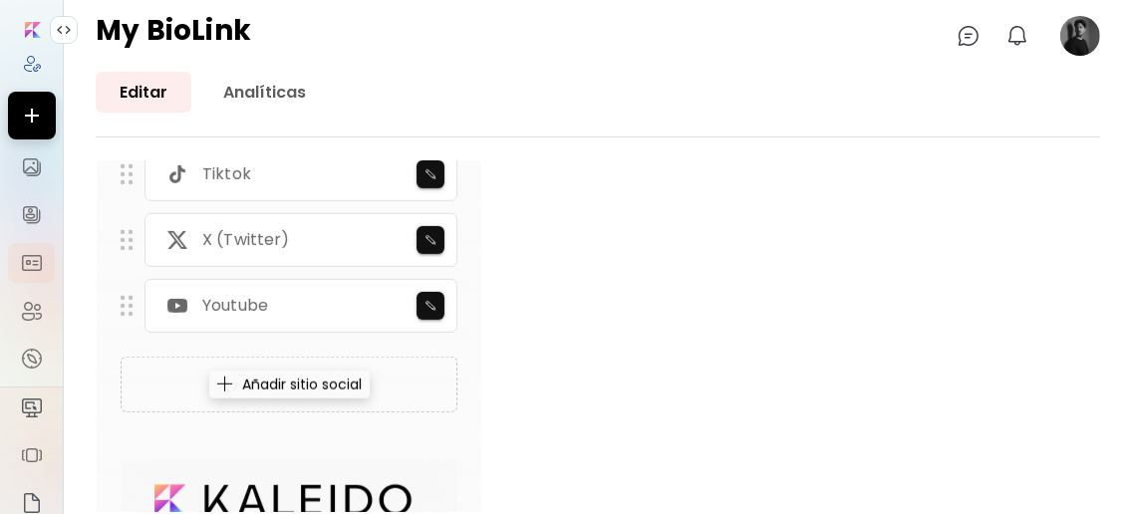
scroll to position [1578, 0]
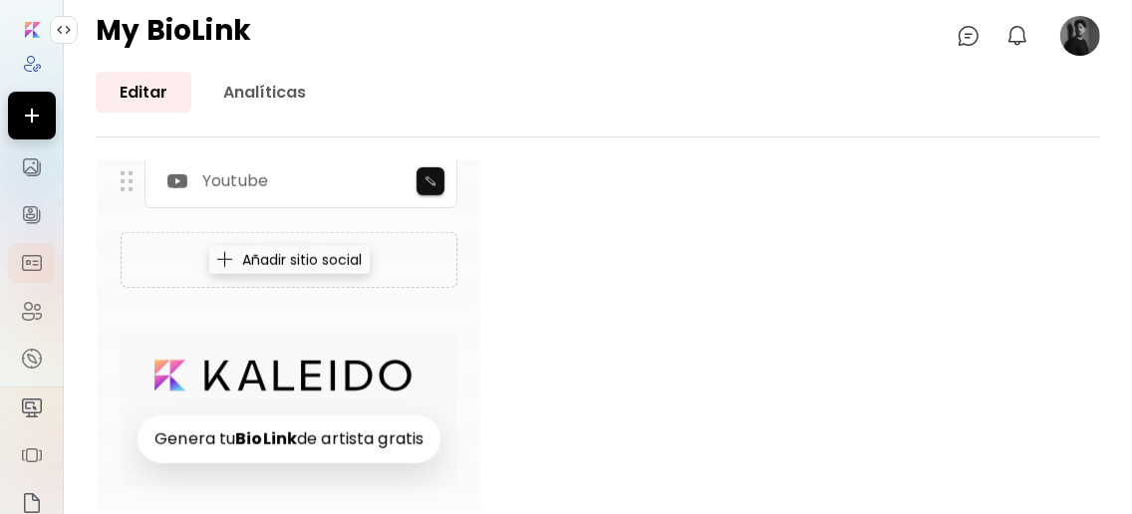
click at [359, 263] on div "Añadir sitio social" at bounding box center [289, 260] width 160 height 28
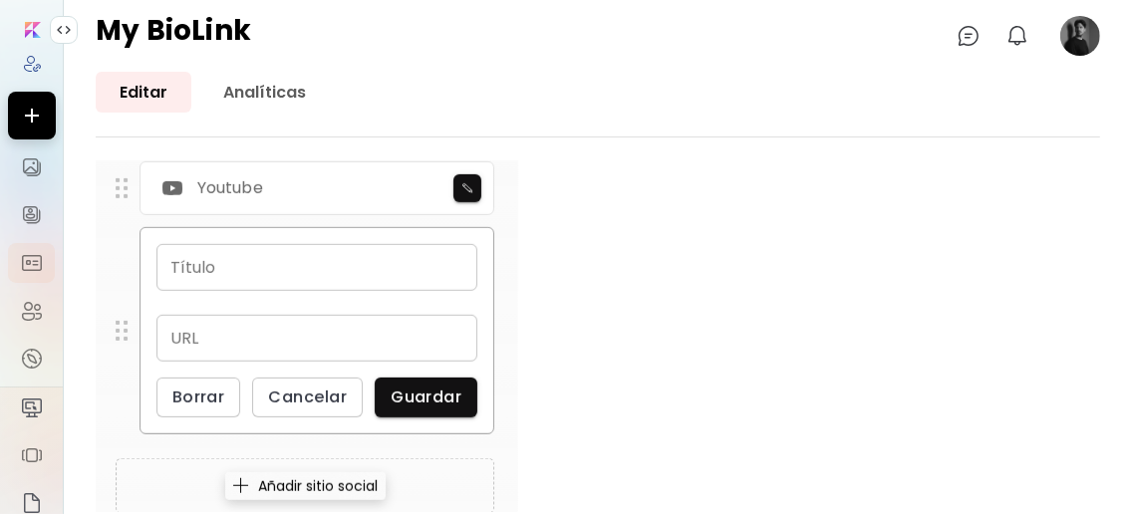
scroll to position [1593, 0]
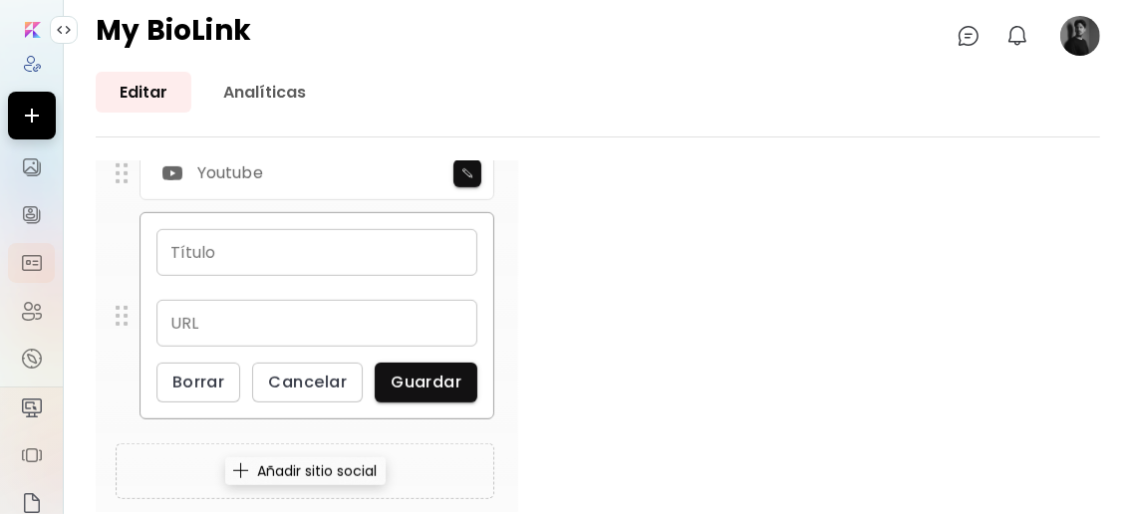
click at [294, 387] on span "Cancelar" at bounding box center [307, 382] width 79 height 21
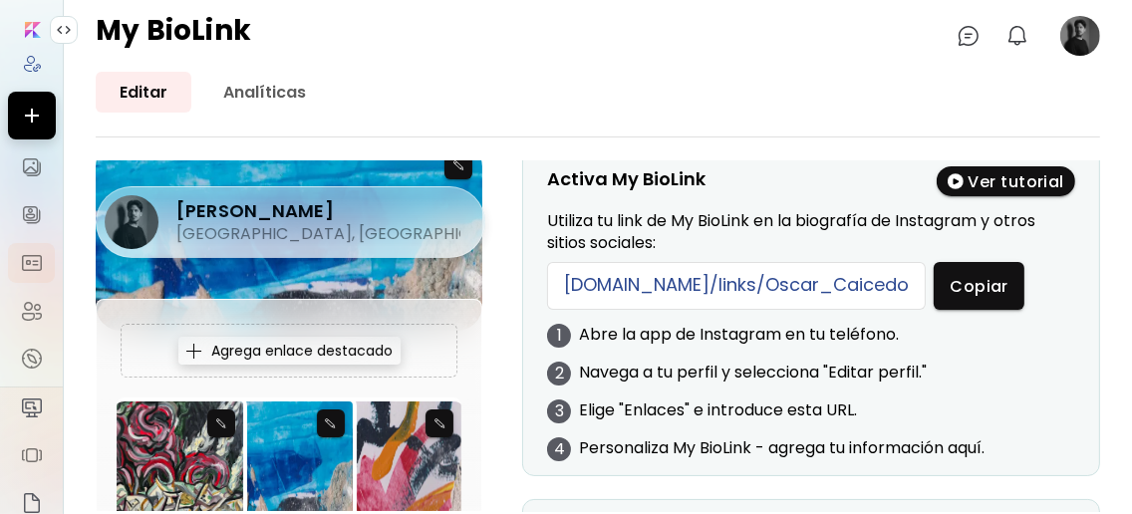
scroll to position [132, 0]
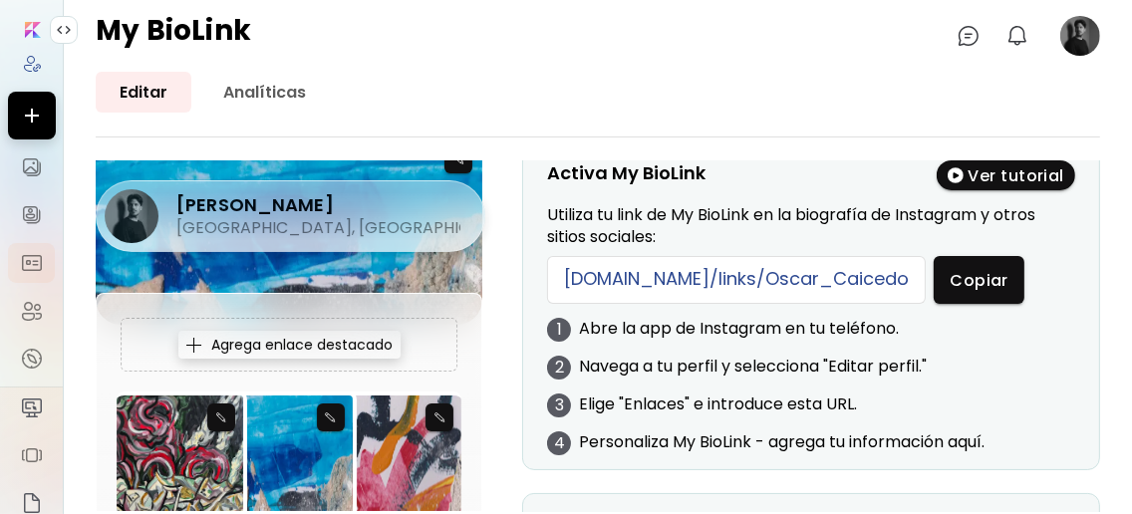
click at [333, 340] on div "Agrega enlace destacado" at bounding box center [289, 345] width 222 height 28
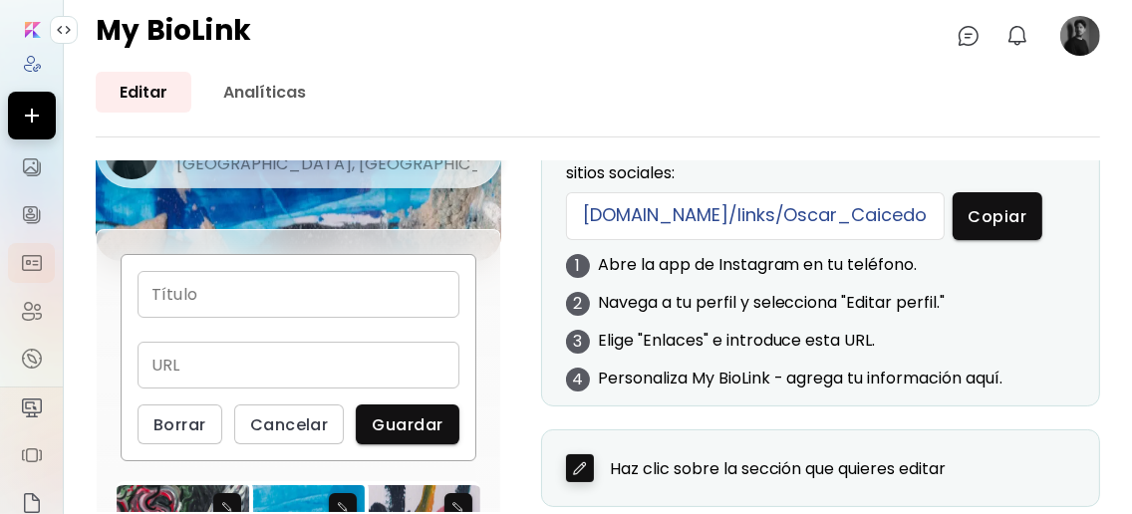
scroll to position [0, 0]
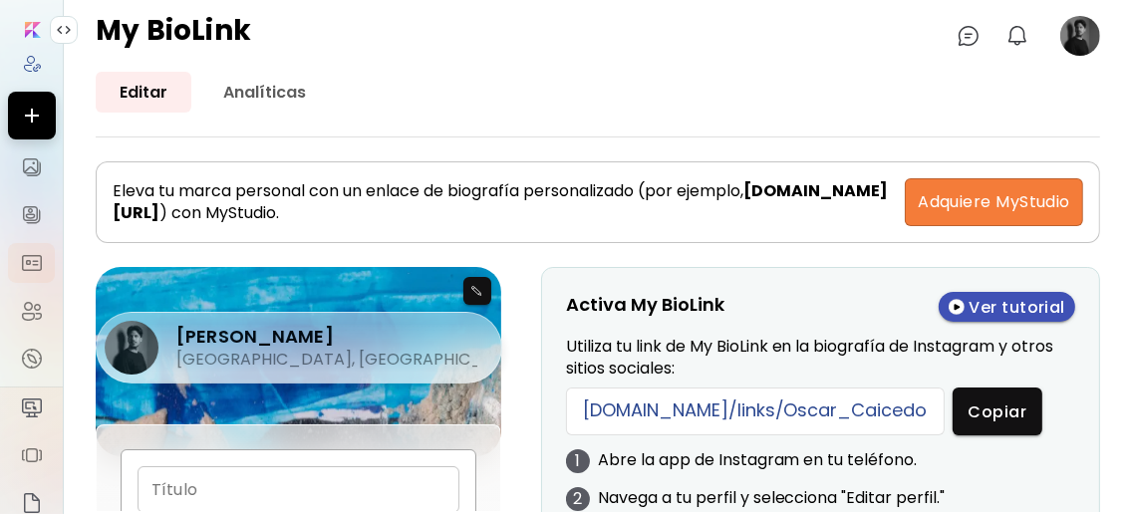
click at [753, 307] on img "button" at bounding box center [957, 307] width 16 height 17
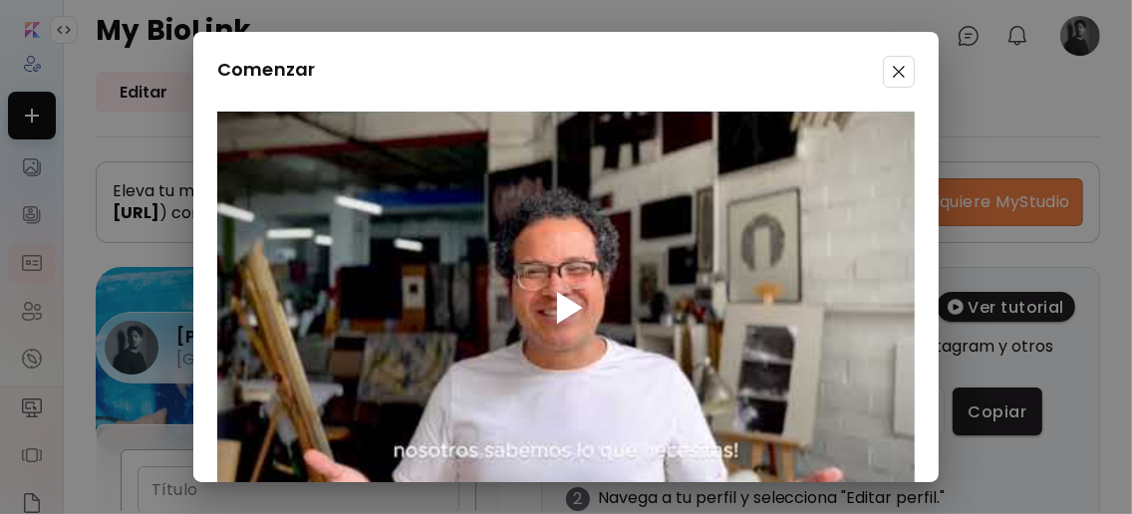
click at [550, 314] on div at bounding box center [566, 308] width 64 height 64
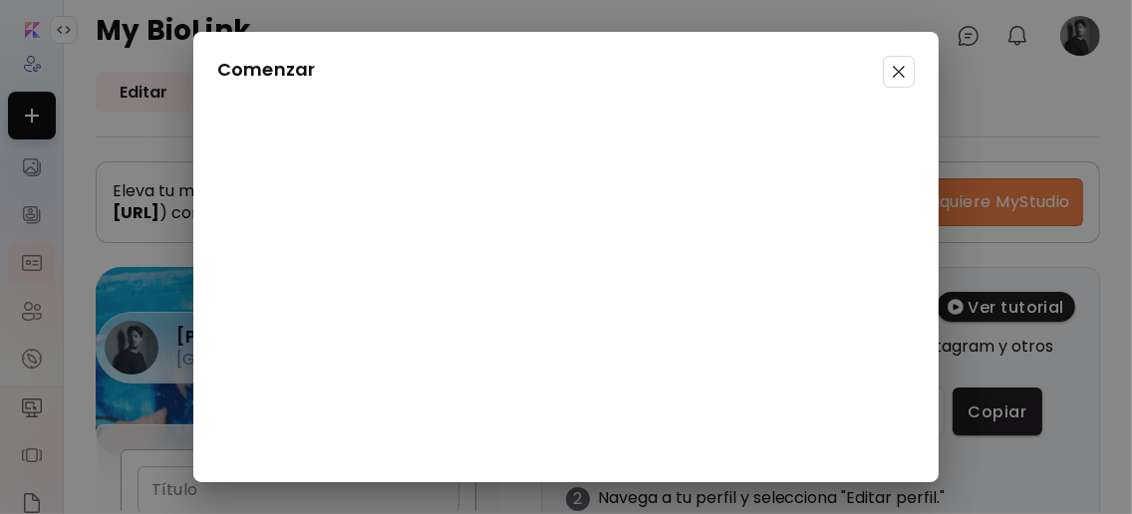
scroll to position [123, 0]
click at [753, 439] on span "Cerrar" at bounding box center [871, 439] width 55 height 21
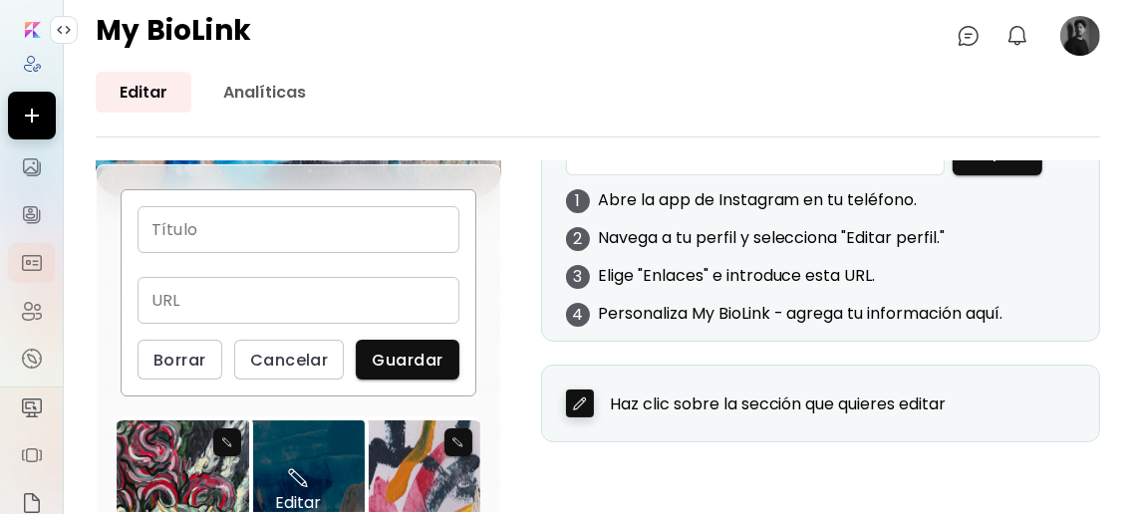
scroll to position [398, 0]
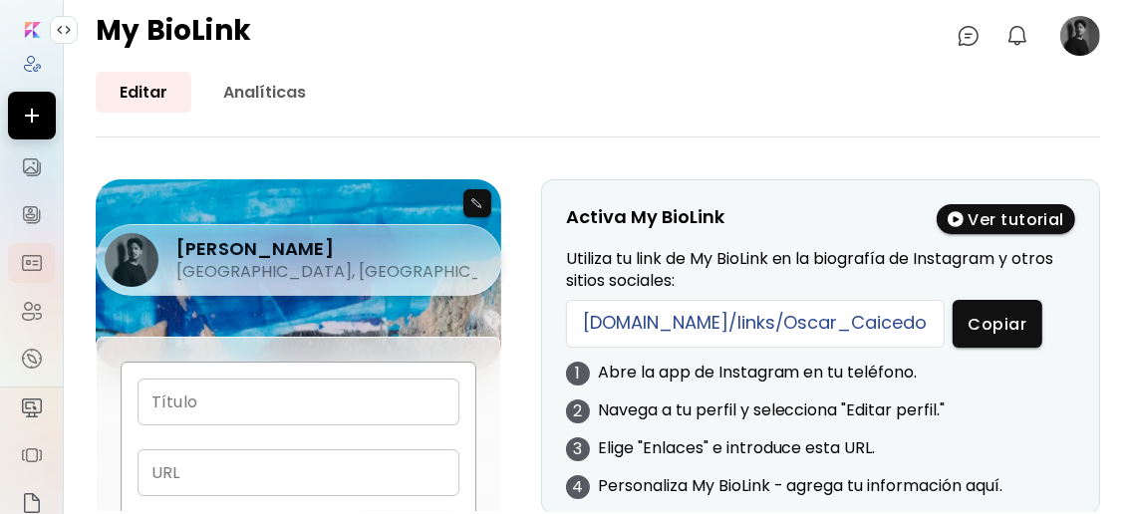
scroll to position [132, 0]
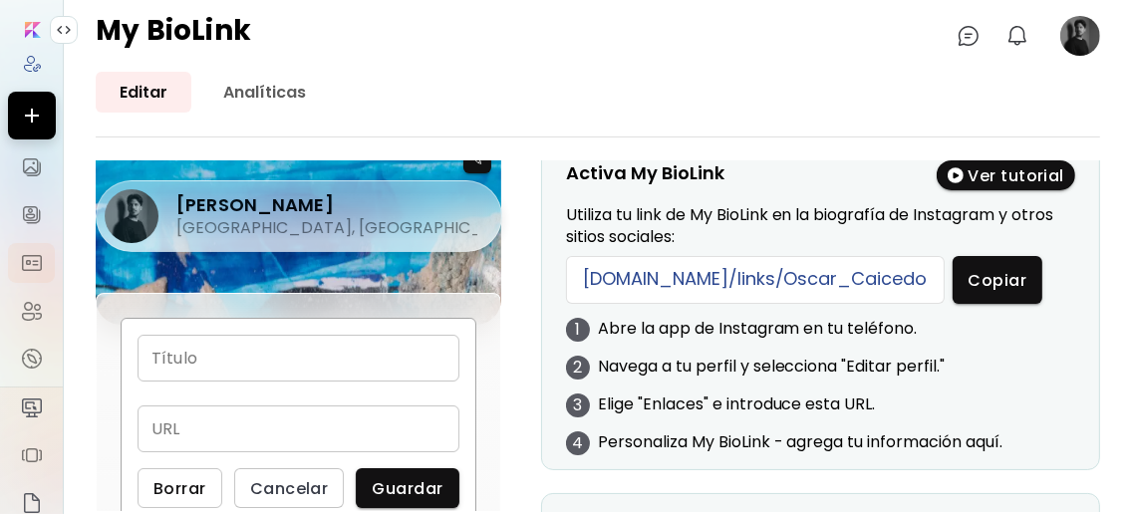
click at [188, 494] on span "Borrar" at bounding box center [179, 488] width 53 height 21
click at [308, 482] on span "Cancelar" at bounding box center [289, 488] width 79 height 21
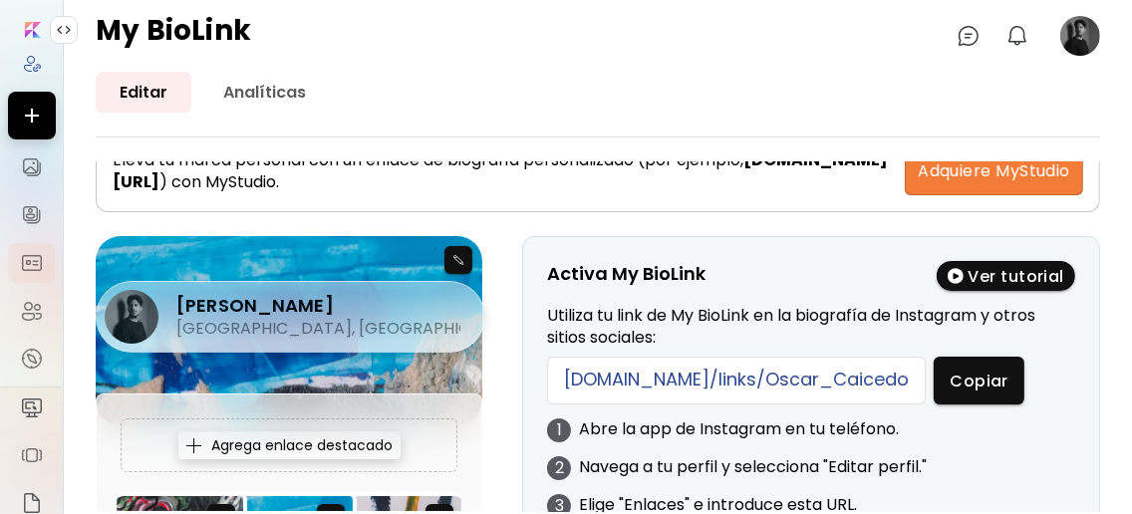
scroll to position [0, 0]
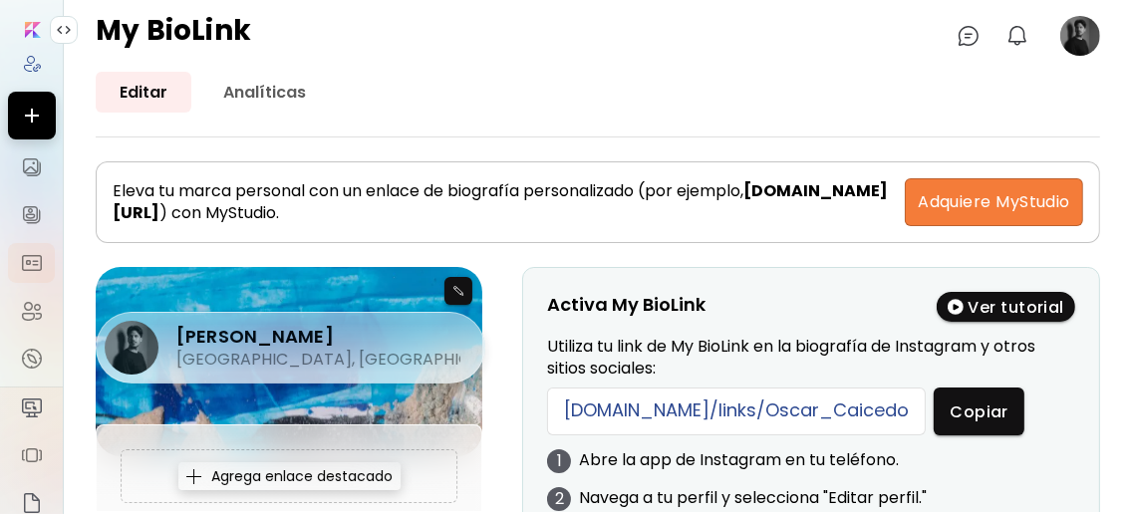
click at [456, 291] on div "[PERSON_NAME] [GEOGRAPHIC_DATA], [GEOGRAPHIC_DATA]" at bounding box center [289, 303] width 387 height 72
click at [451, 287] on div "[PERSON_NAME] [GEOGRAPHIC_DATA], [GEOGRAPHIC_DATA]" at bounding box center [289, 303] width 387 height 72
click at [450, 291] on div "[PERSON_NAME] [GEOGRAPHIC_DATA], [GEOGRAPHIC_DATA]" at bounding box center [289, 303] width 387 height 72
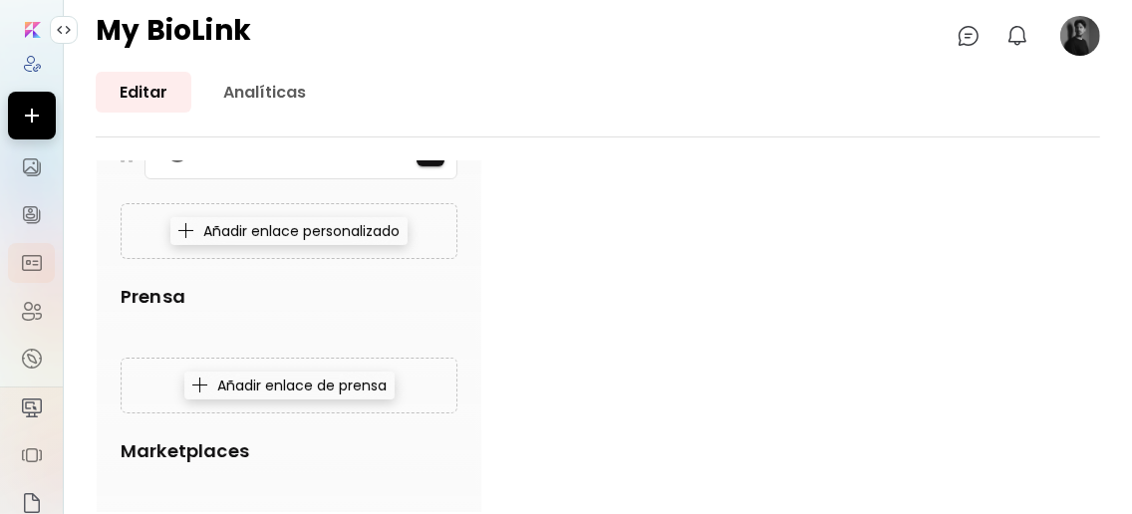
scroll to position [383, 0]
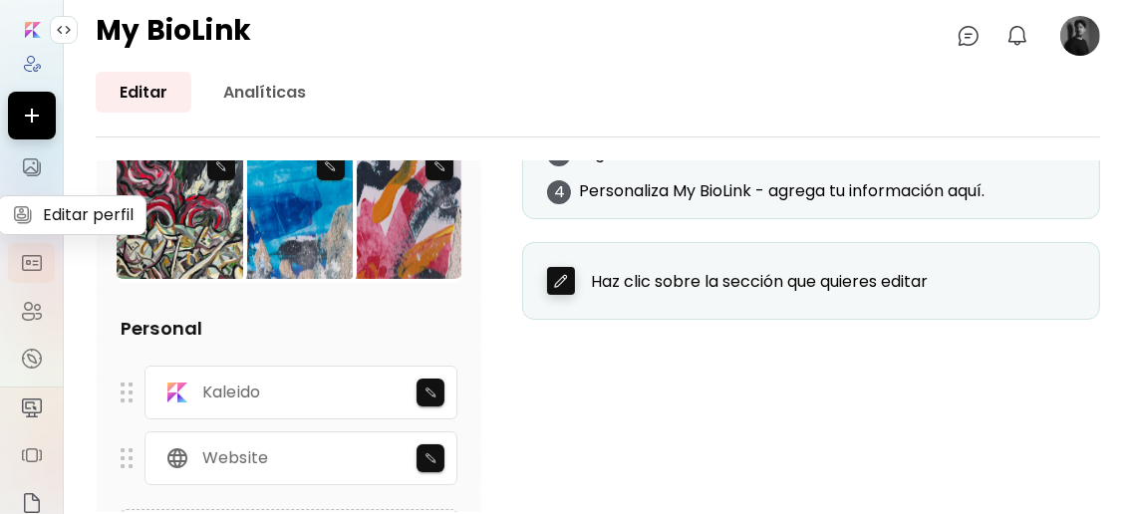
click at [21, 221] on img at bounding box center [32, 215] width 24 height 24
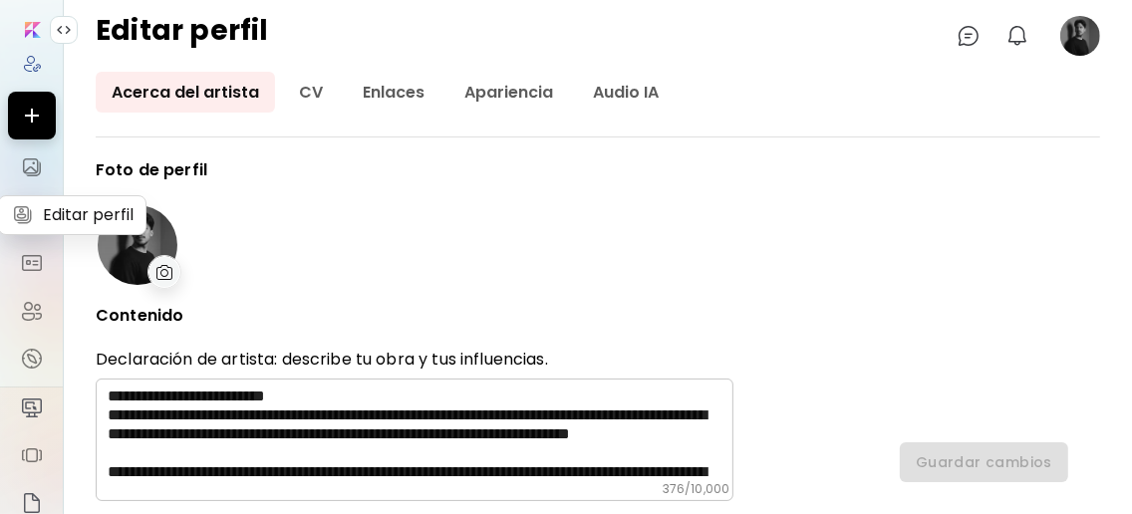
type input "********"
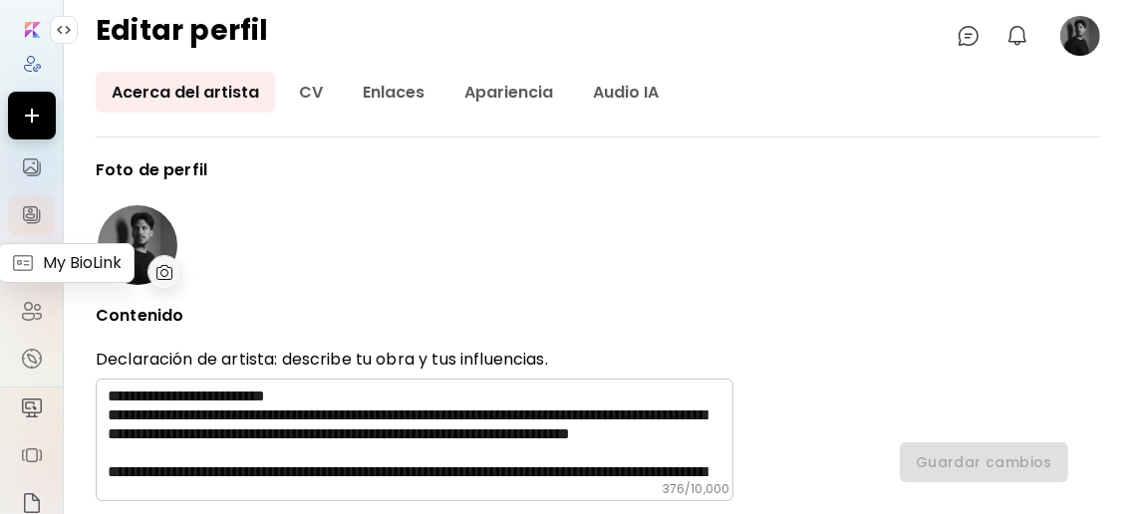
click at [32, 263] on img at bounding box center [32, 263] width 24 height 24
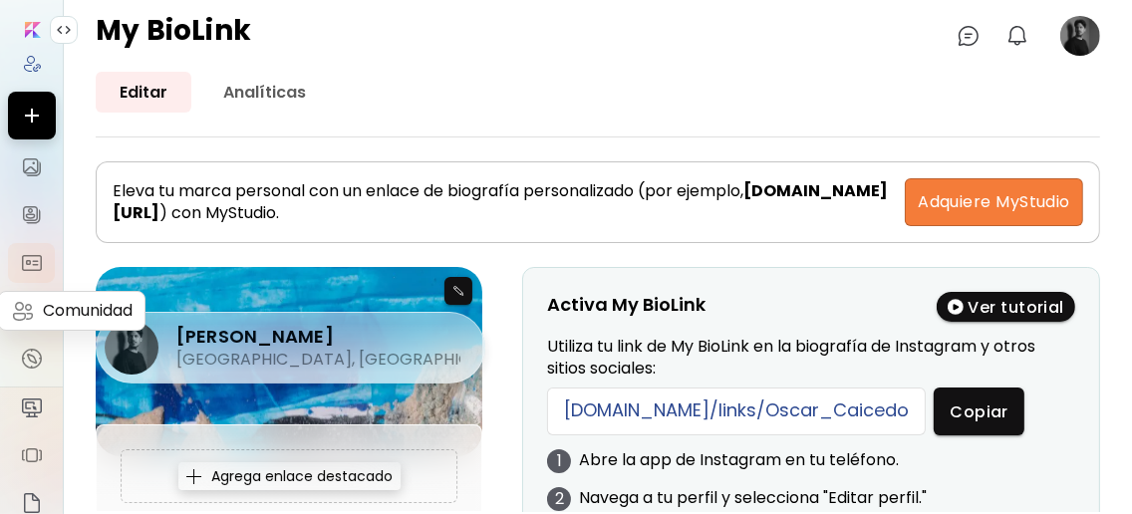
click at [29, 308] on img at bounding box center [32, 311] width 24 height 24
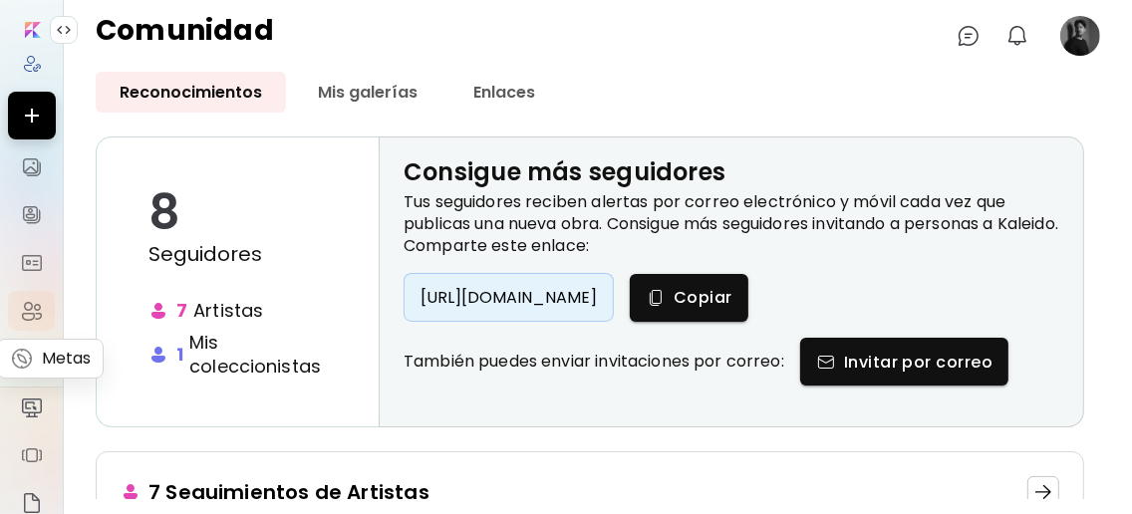
click at [30, 353] on img at bounding box center [32, 359] width 24 height 24
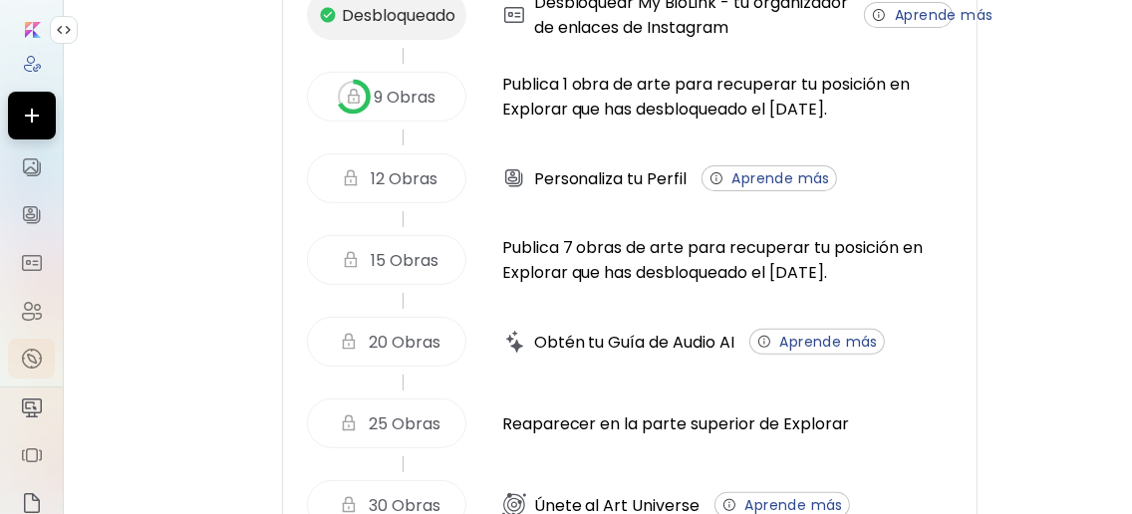
scroll to position [398, 0]
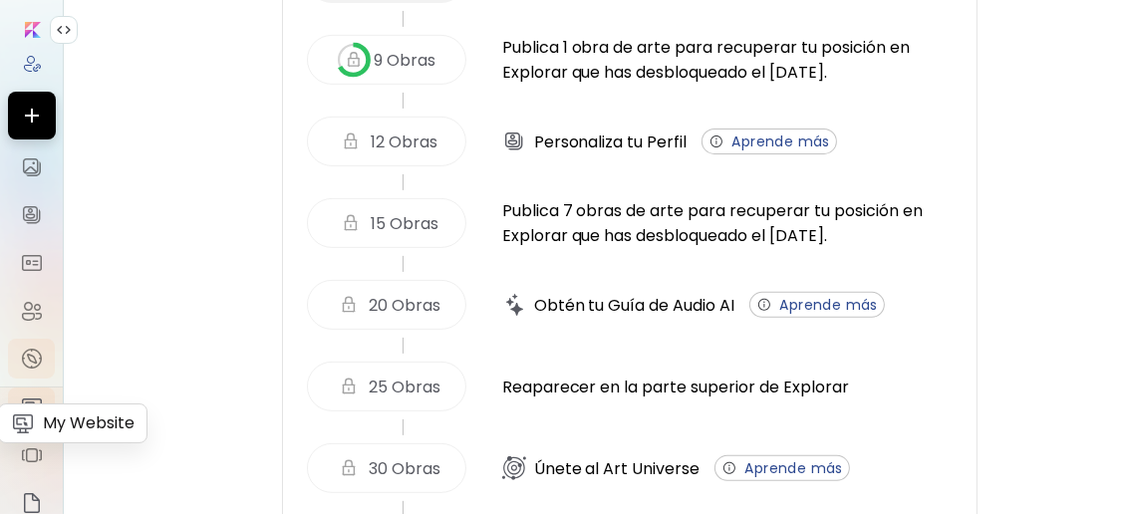
click at [25, 417] on img at bounding box center [32, 408] width 24 height 24
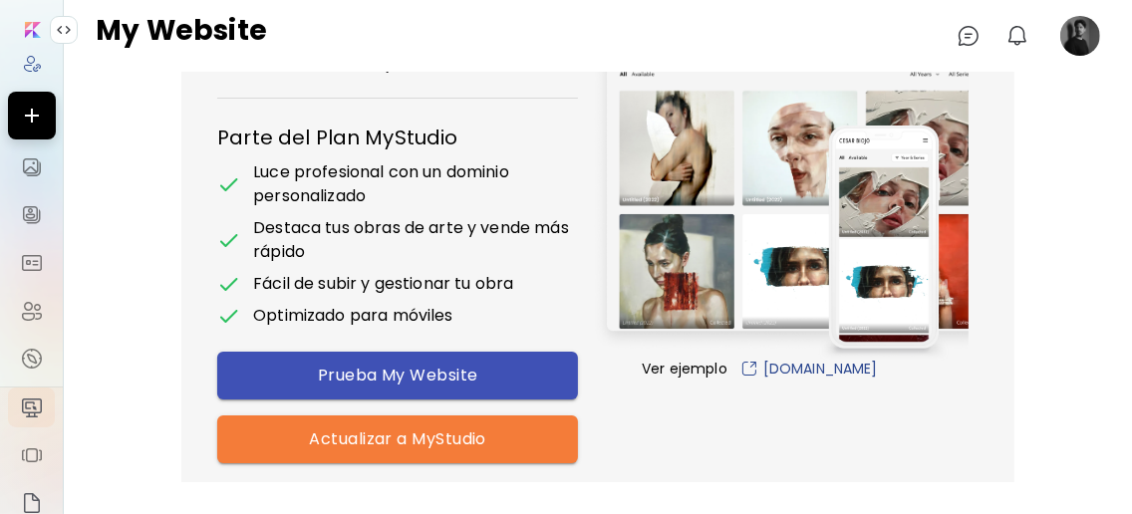
scroll to position [179, 0]
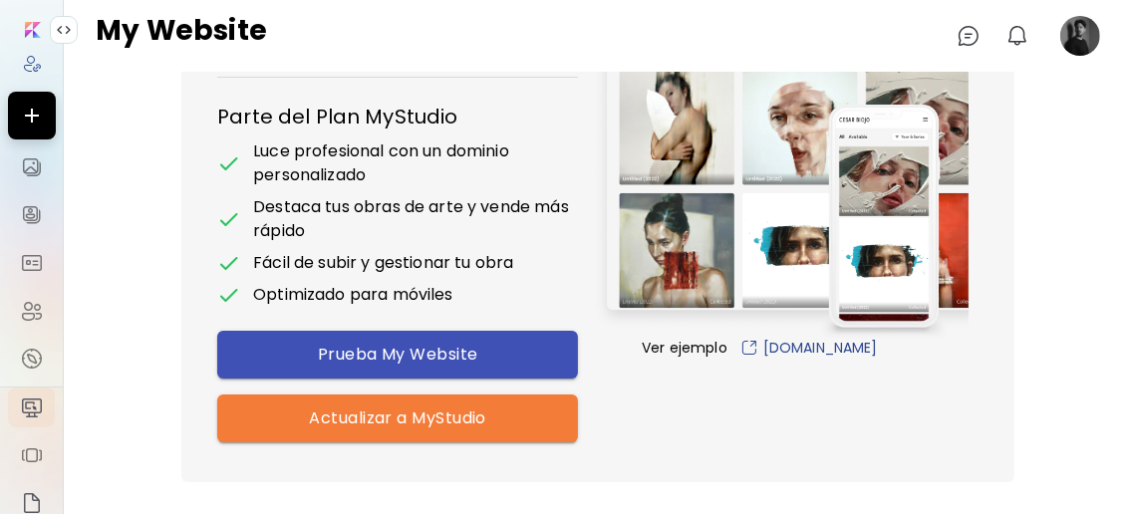
click at [413, 353] on span "Prueba My Website" at bounding box center [397, 354] width 321 height 21
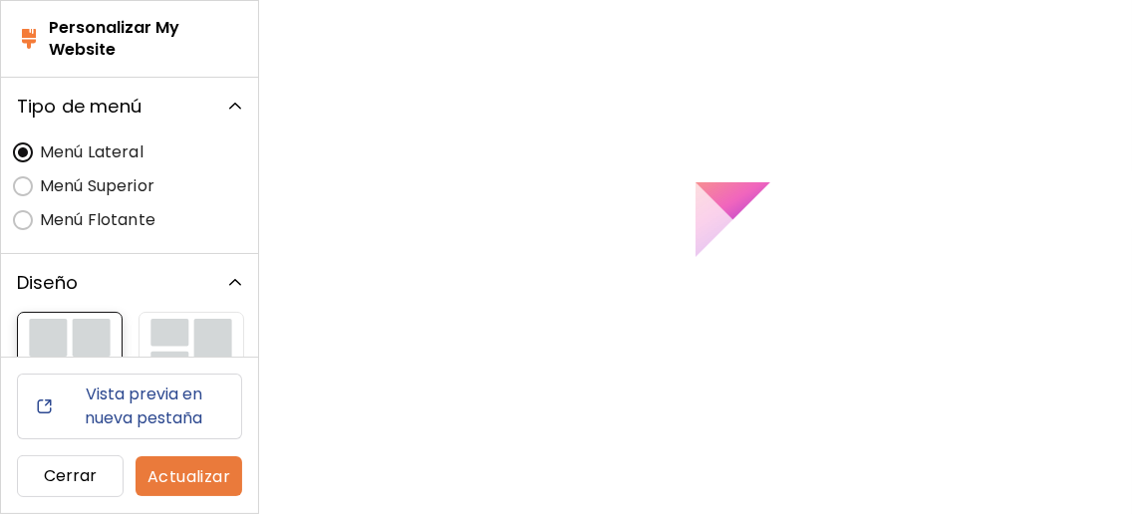
click at [219, 471] on span "Actualizar" at bounding box center [188, 476] width 75 height 21
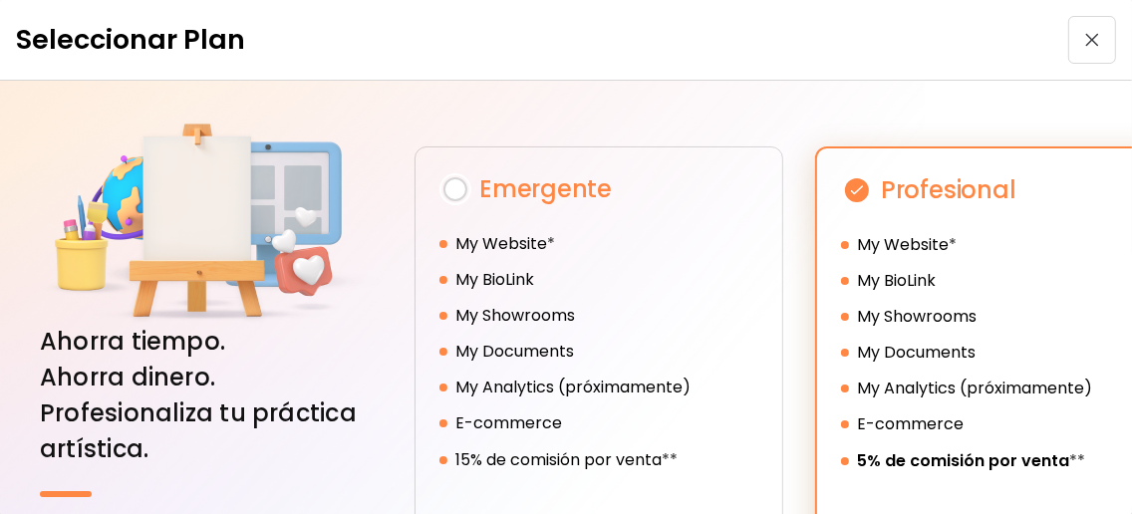
click at [753, 34] on img "button" at bounding box center [1092, 40] width 14 height 14
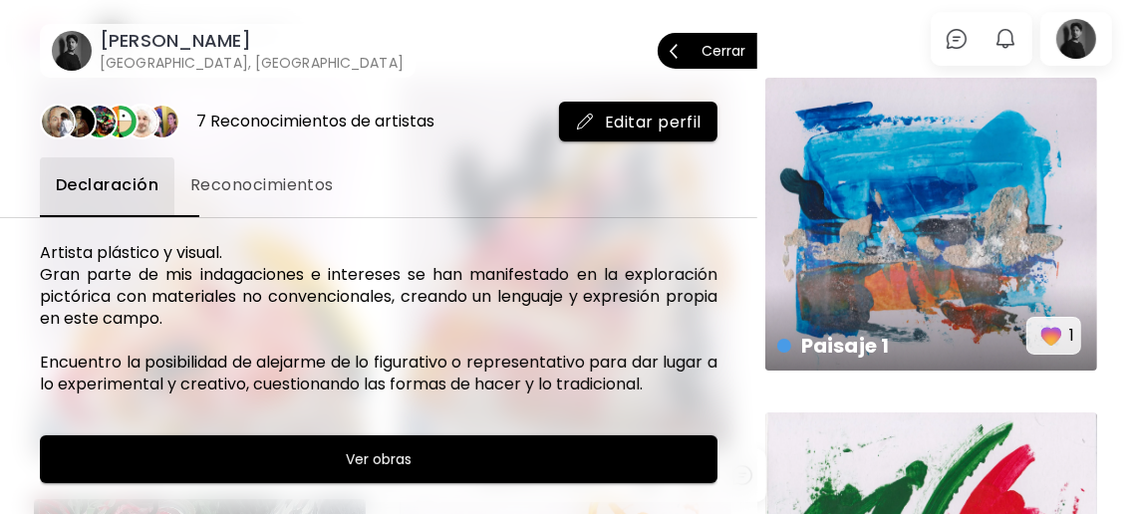
click at [710, 46] on p "Cerrar" at bounding box center [723, 51] width 44 height 14
